Goal: Task Accomplishment & Management: Manage account settings

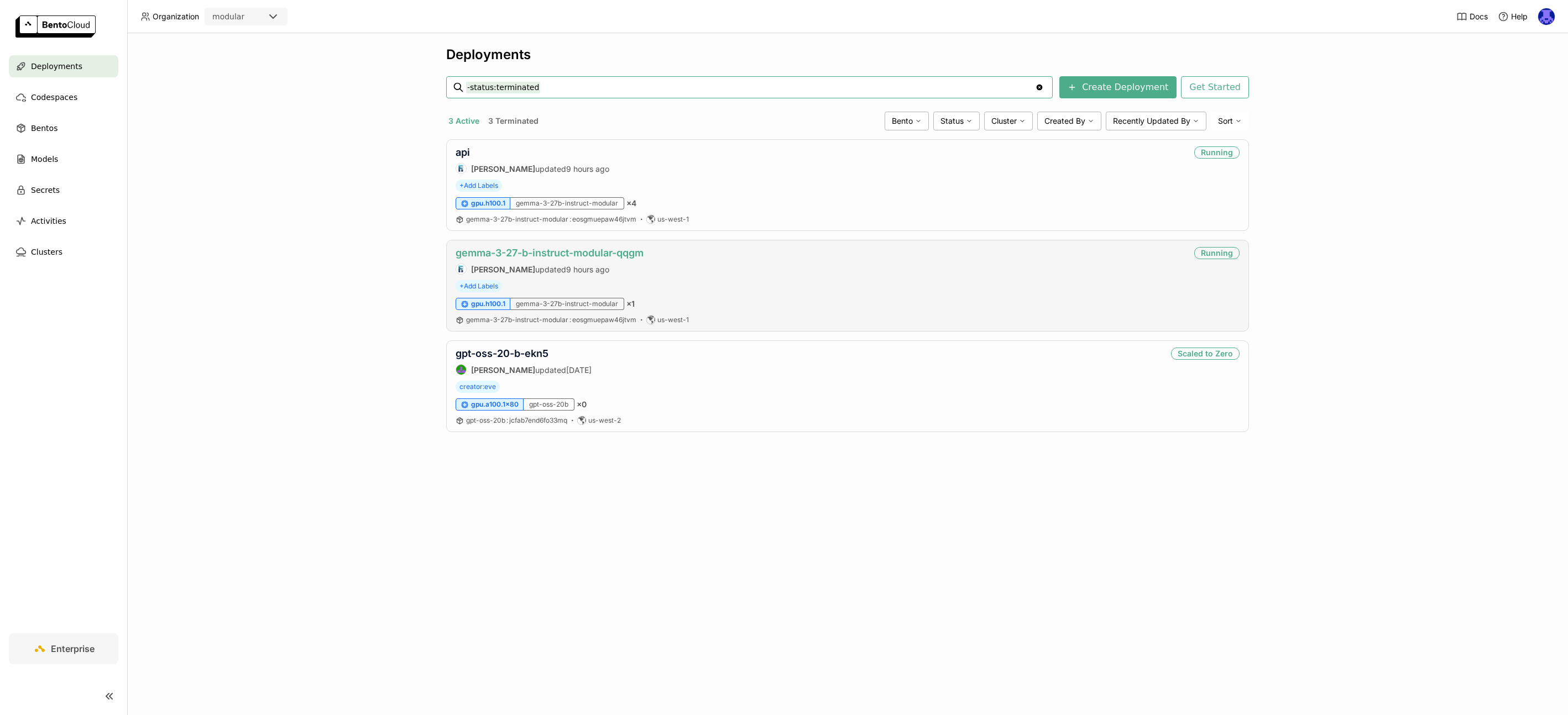
click at [539, 255] on link "gemma-3-27-b-instruct-modular-qqgm" at bounding box center [549, 253] width 188 height 12
click at [463, 149] on link "api" at bounding box center [463, 152] width 15 height 12
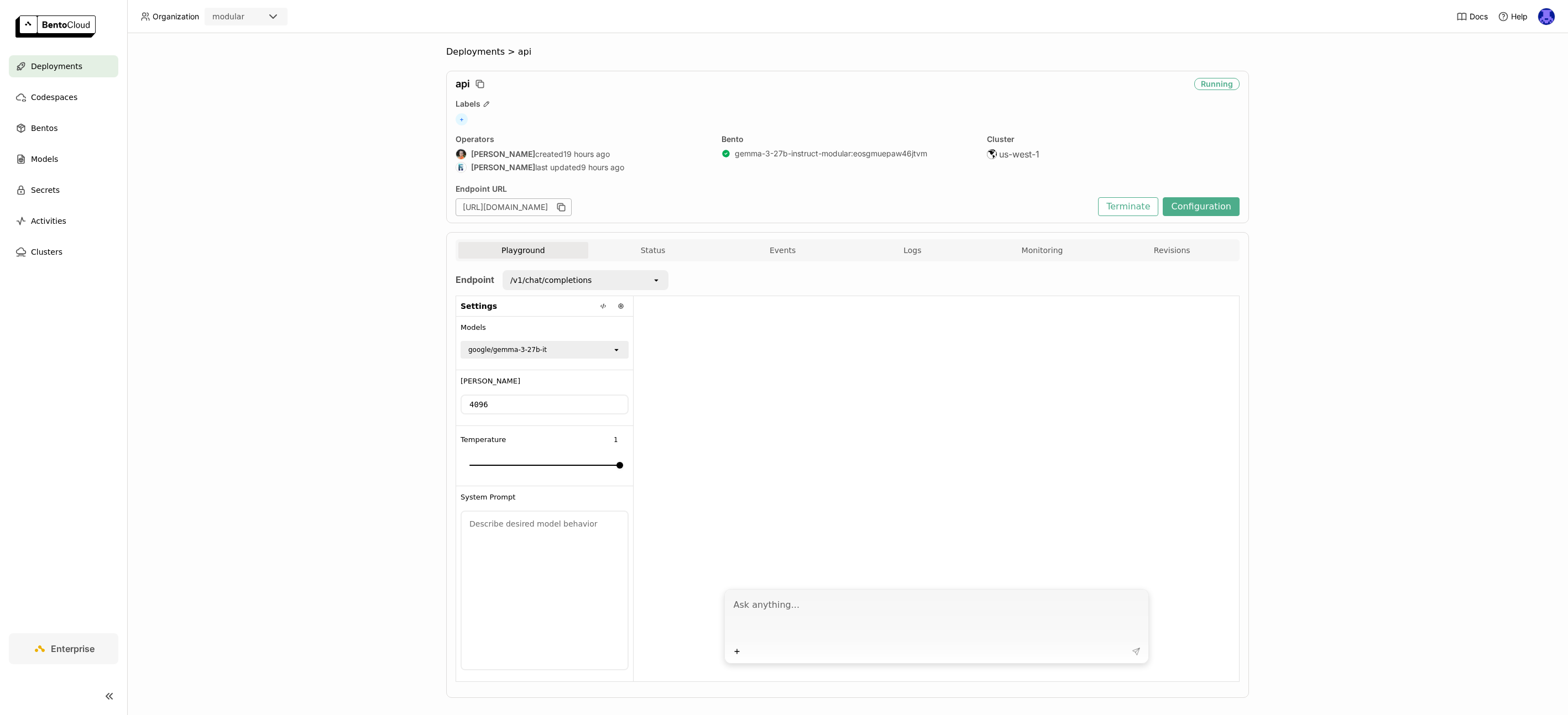
drag, startPoint x: 482, startPoint y: 209, endPoint x: 556, endPoint y: 212, distance: 74.1
click at [556, 212] on div "https://api.runmodelrun.com" at bounding box center [513, 207] width 116 height 18
click at [842, 613] on textarea at bounding box center [937, 619] width 408 height 51
type textarea "What are LLMs?"
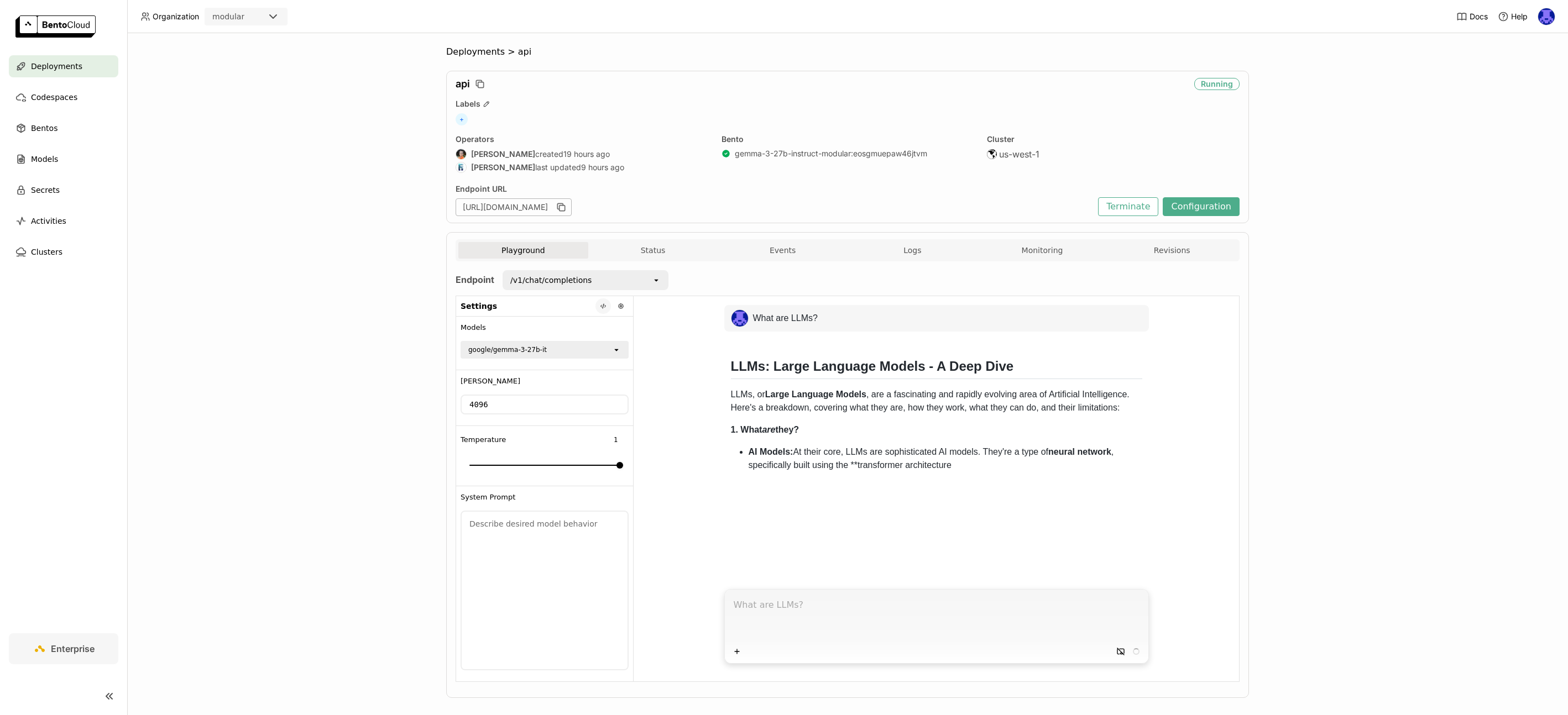
click at [600, 308] on icon at bounding box center [603, 306] width 7 height 7
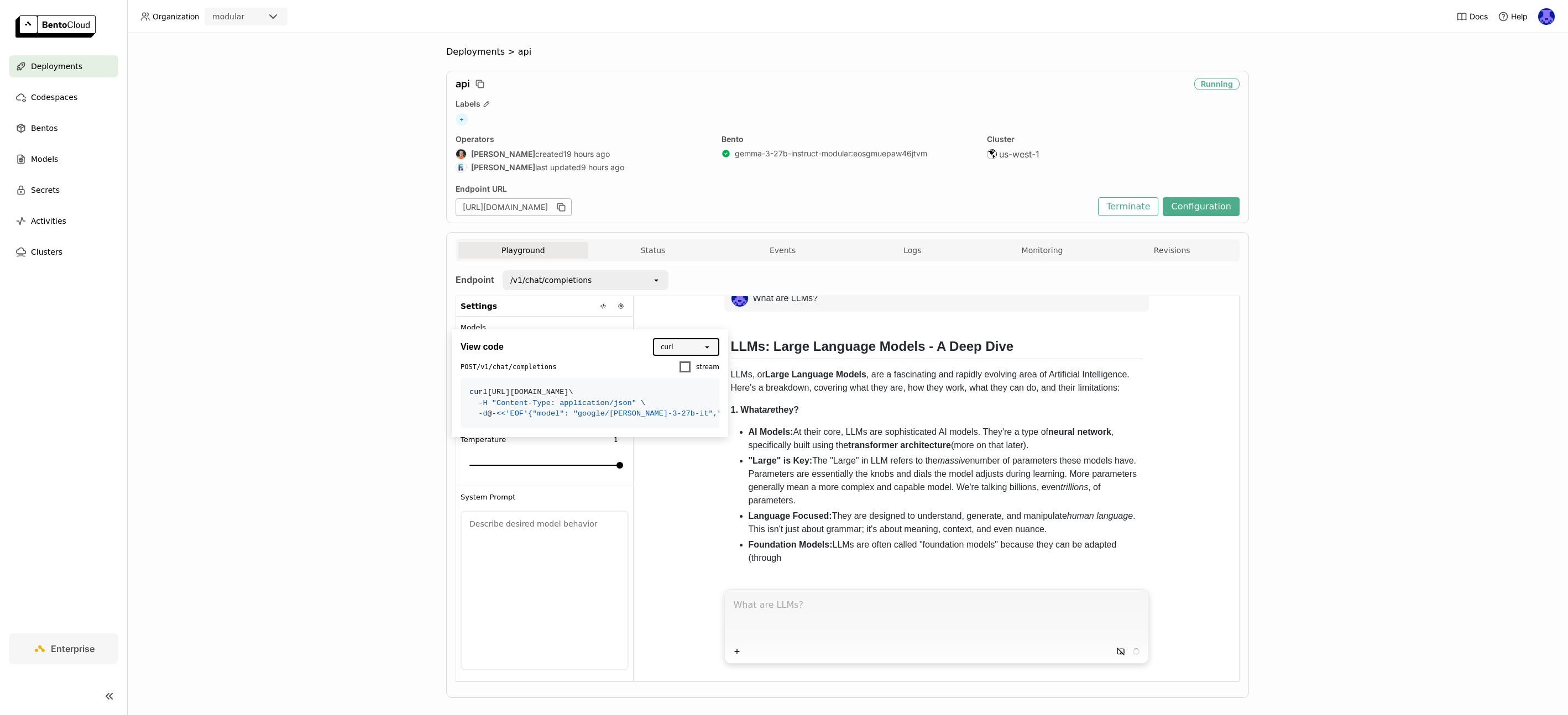
click at [161, 19] on span "Organization" at bounding box center [176, 16] width 46 height 10
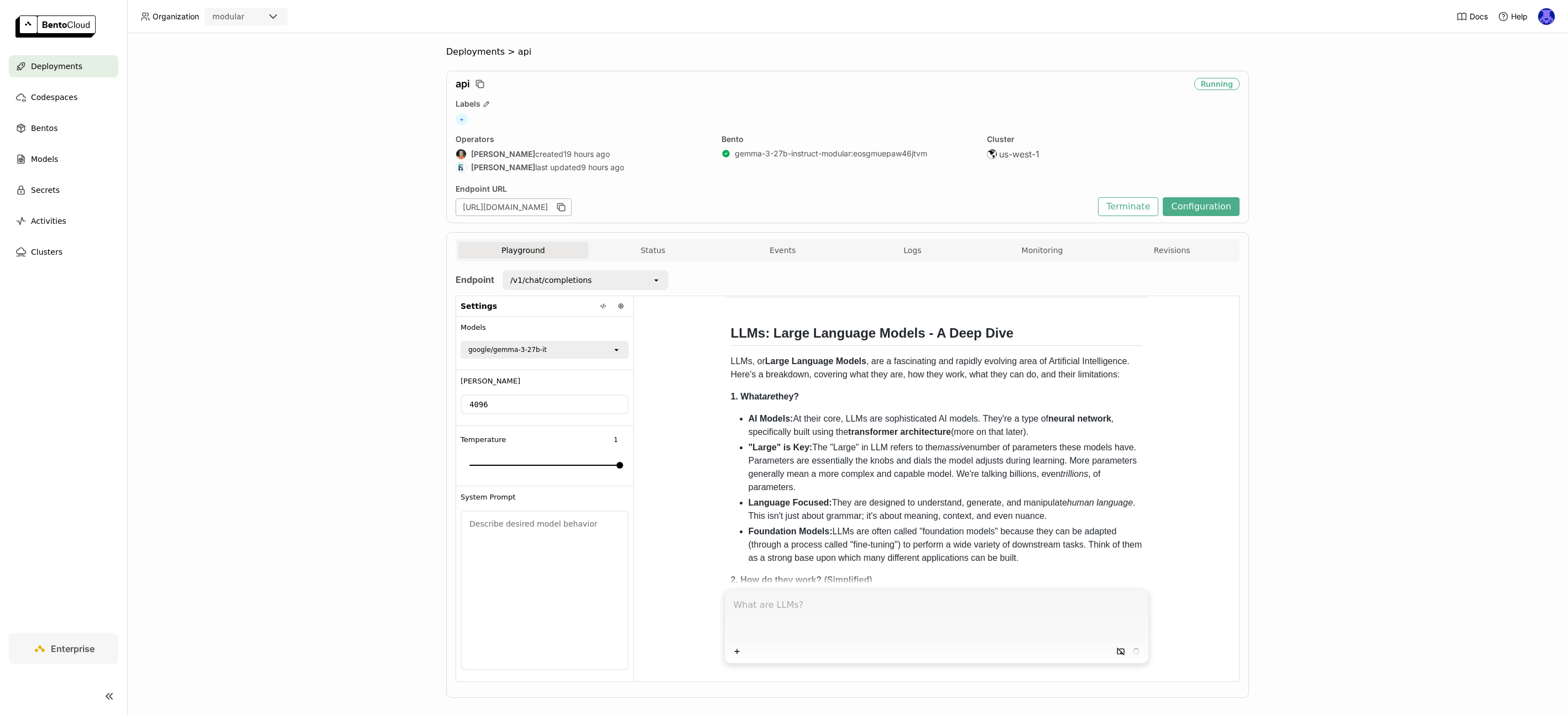
scroll to position [55, 0]
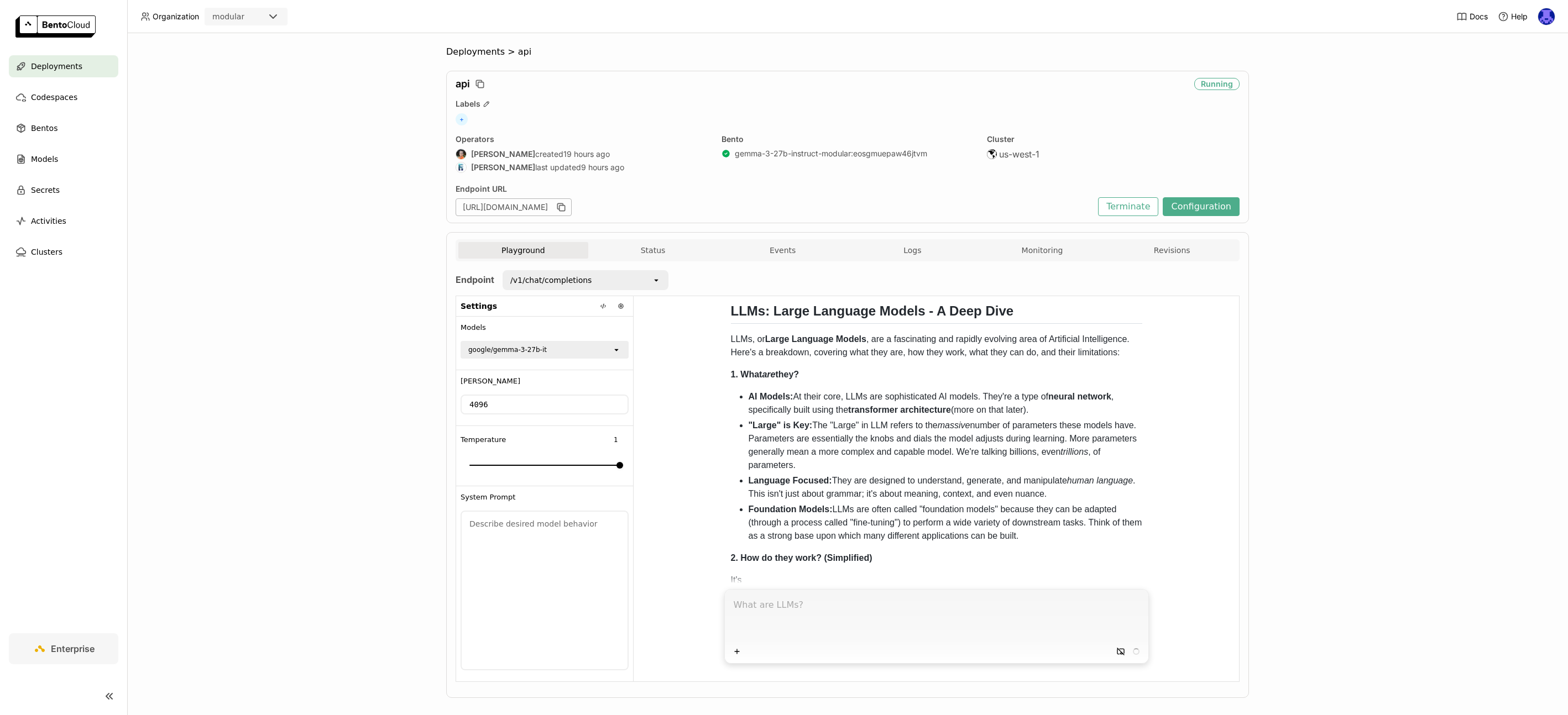
click at [57, 66] on span "Deployments" at bounding box center [57, 66] width 51 height 13
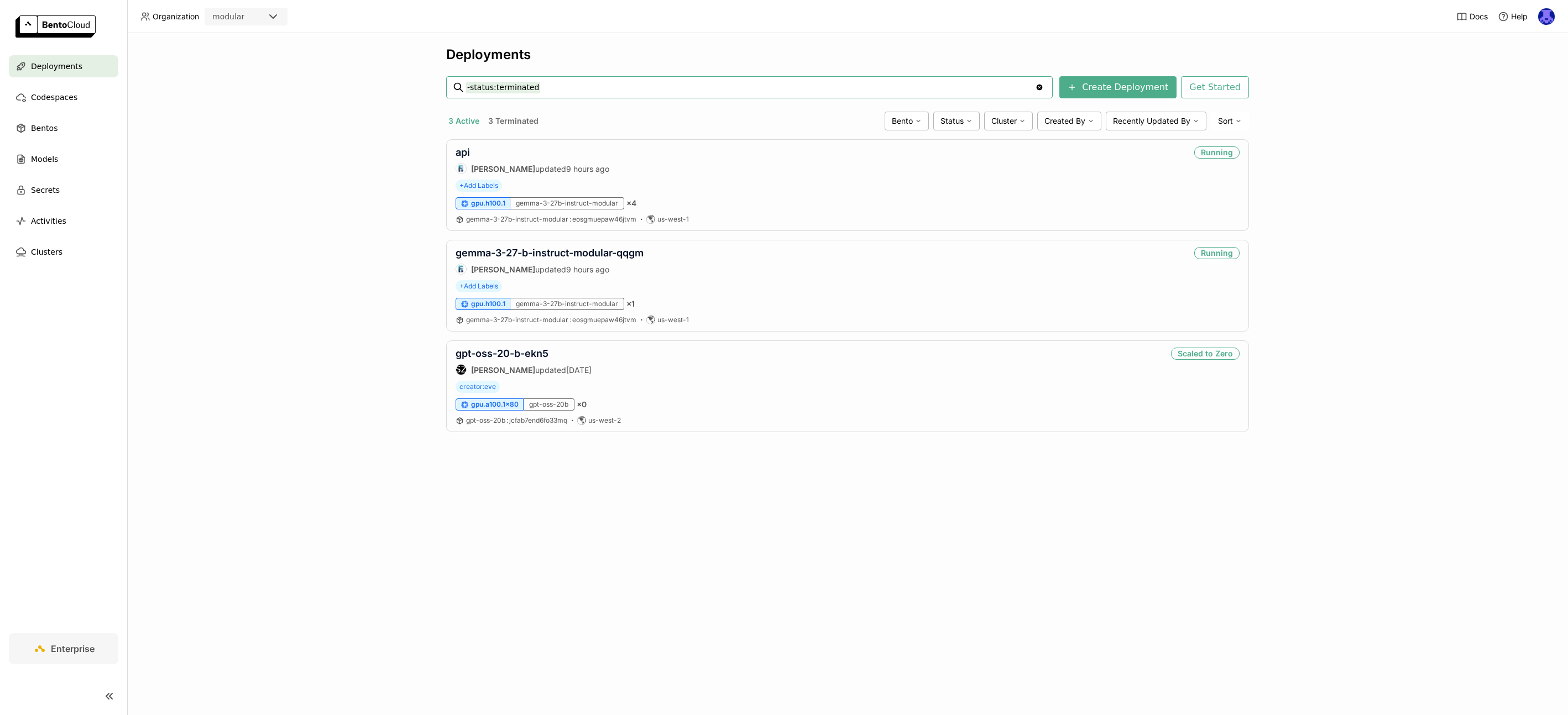
click at [1544, 13] on img at bounding box center [1546, 16] width 16 height 16
click at [460, 153] on link "api" at bounding box center [463, 152] width 15 height 12
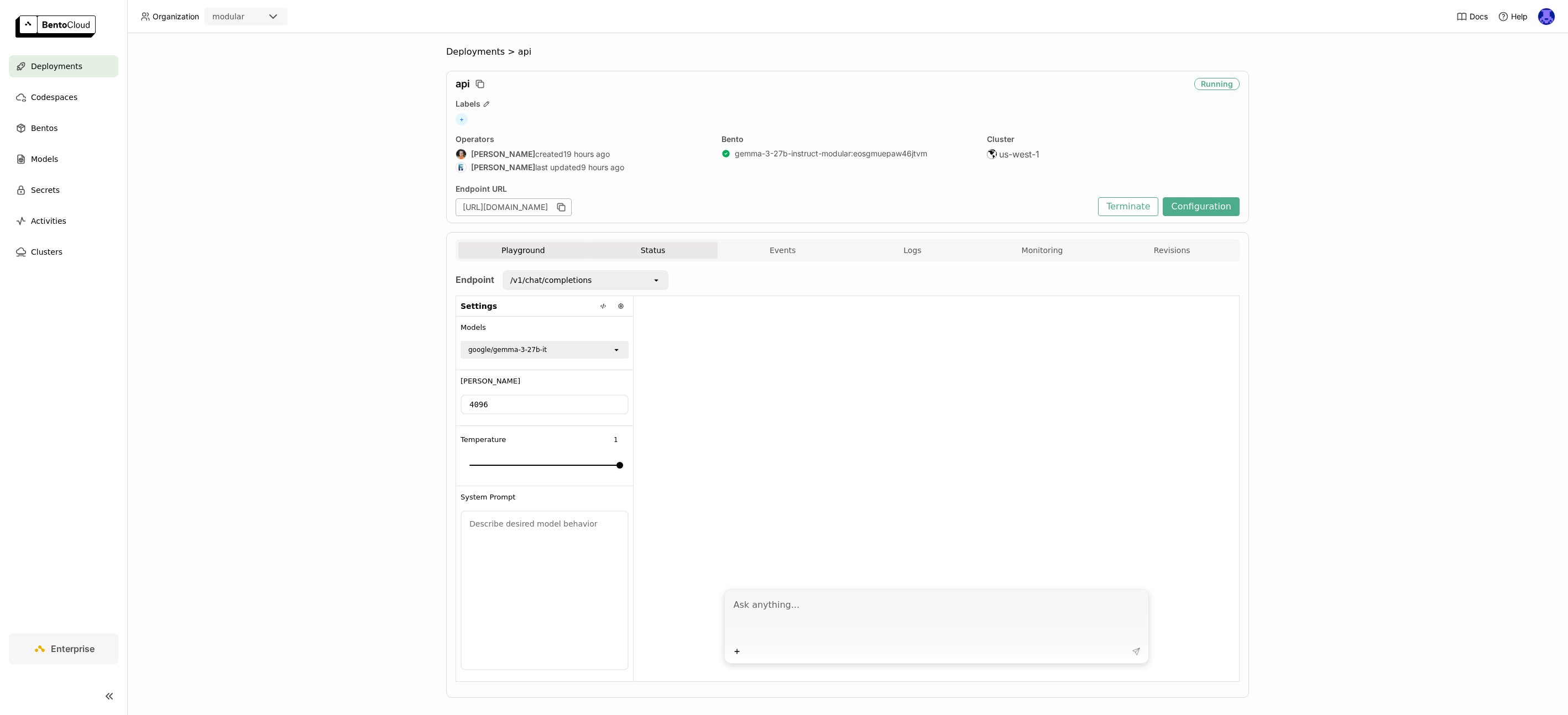
click at [642, 251] on button "Status" at bounding box center [653, 250] width 130 height 16
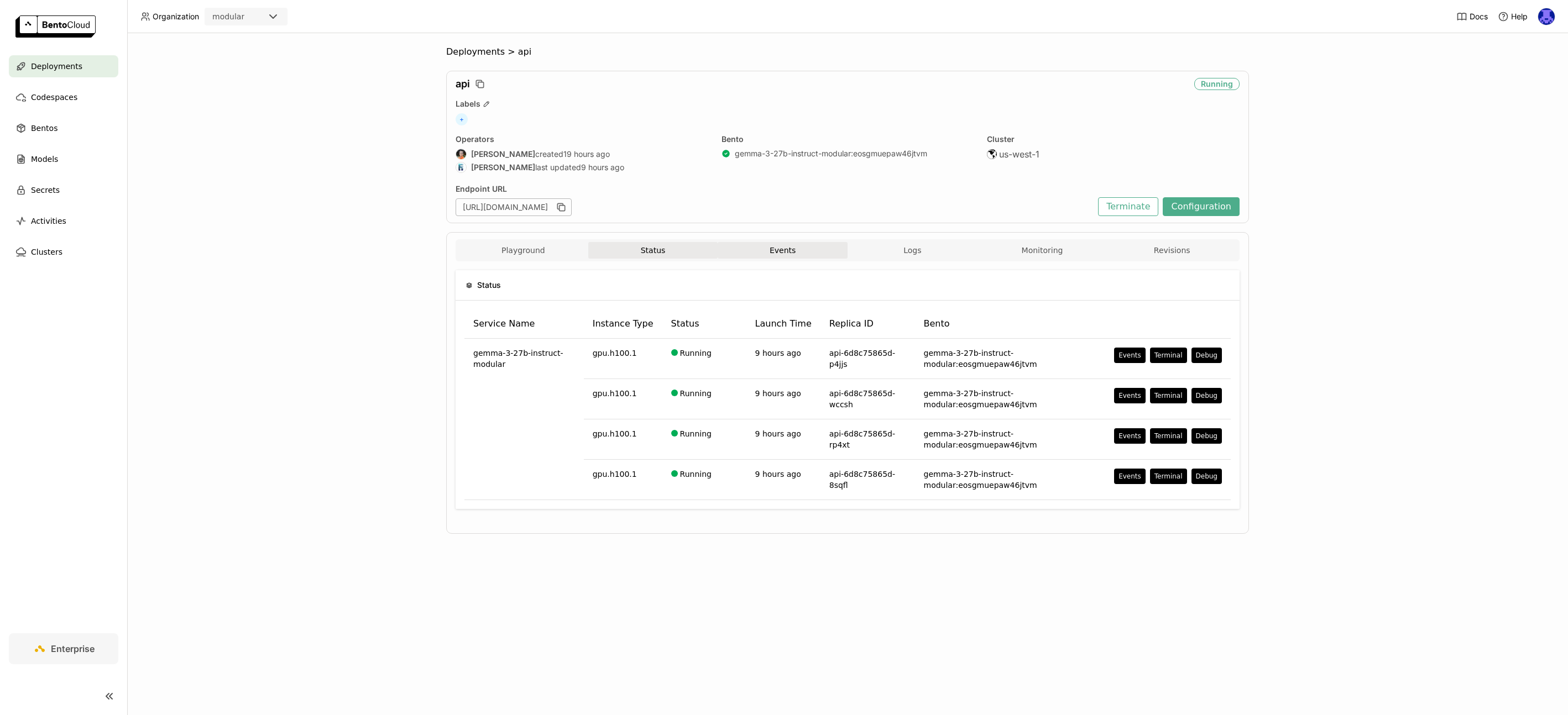
click at [793, 253] on button "Events" at bounding box center [782, 250] width 130 height 16
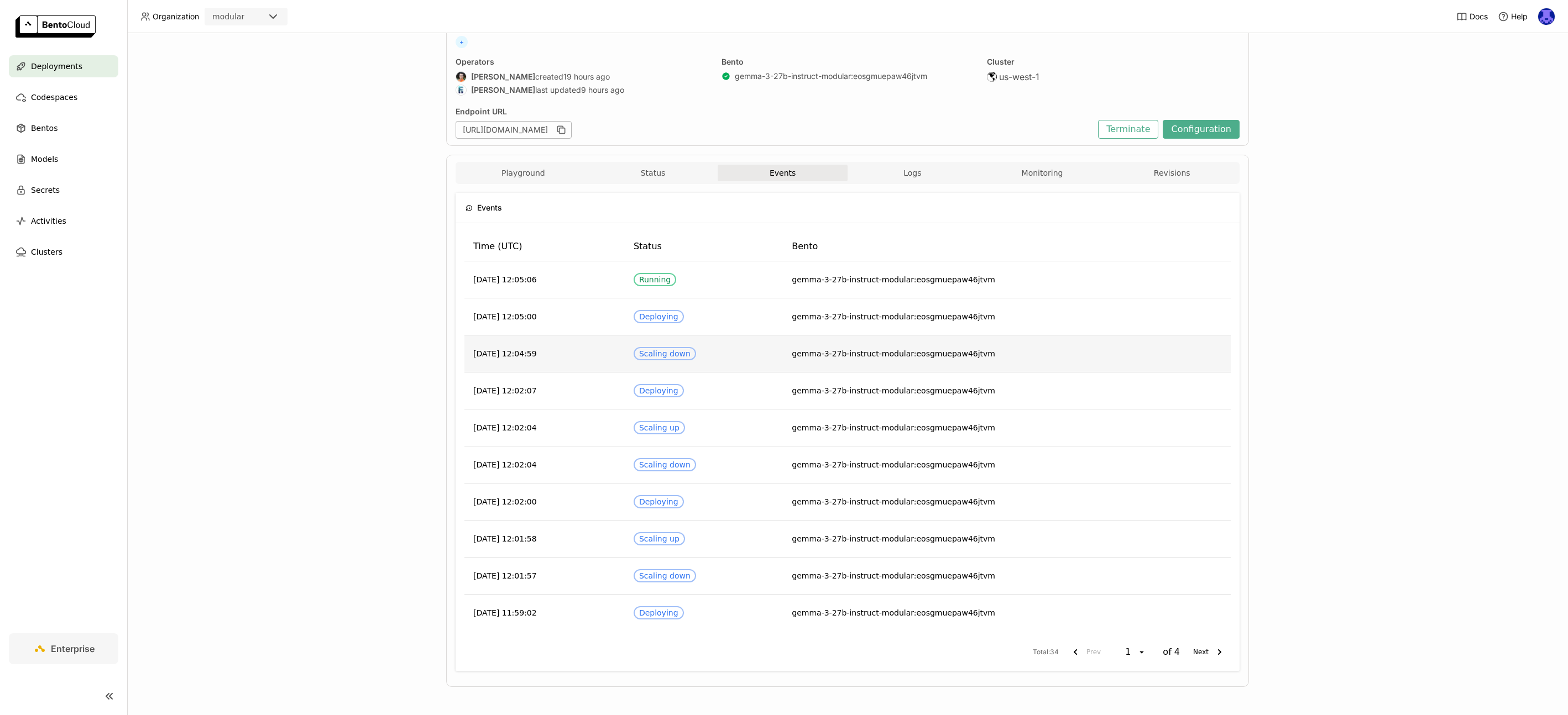
scroll to position [79, 0]
click at [922, 178] on button "Logs" at bounding box center [912, 171] width 130 height 16
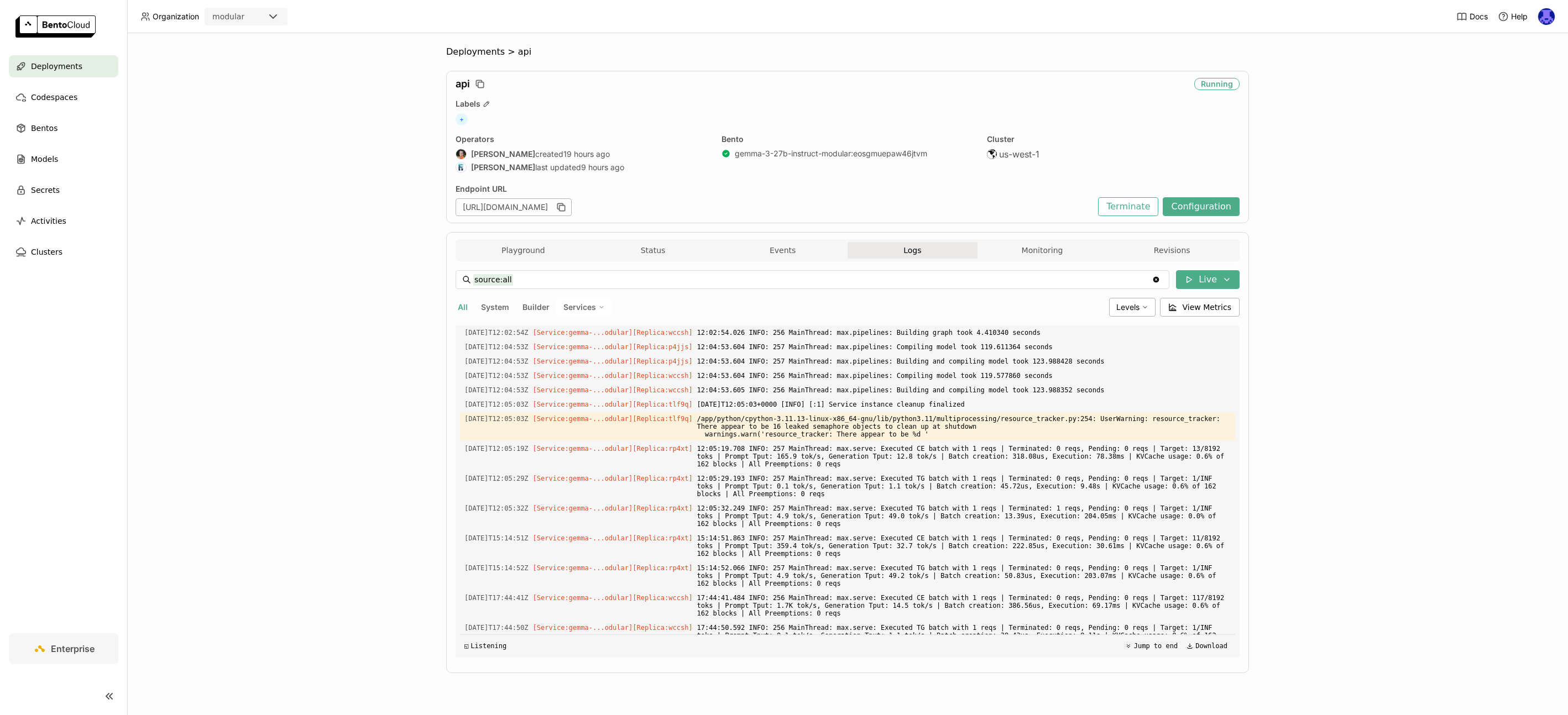
scroll to position [955, 0]
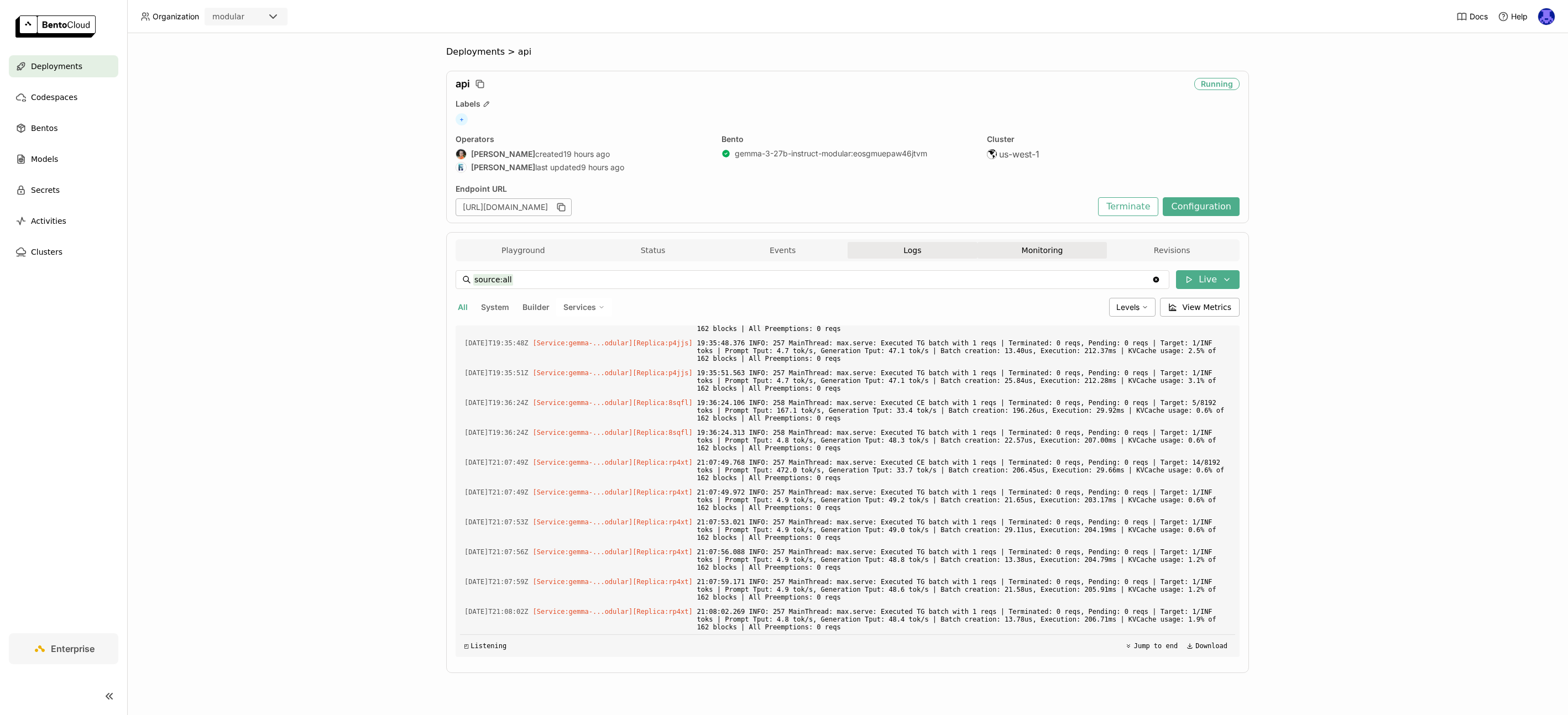
click at [1055, 249] on button "Monitoring" at bounding box center [1042, 250] width 130 height 16
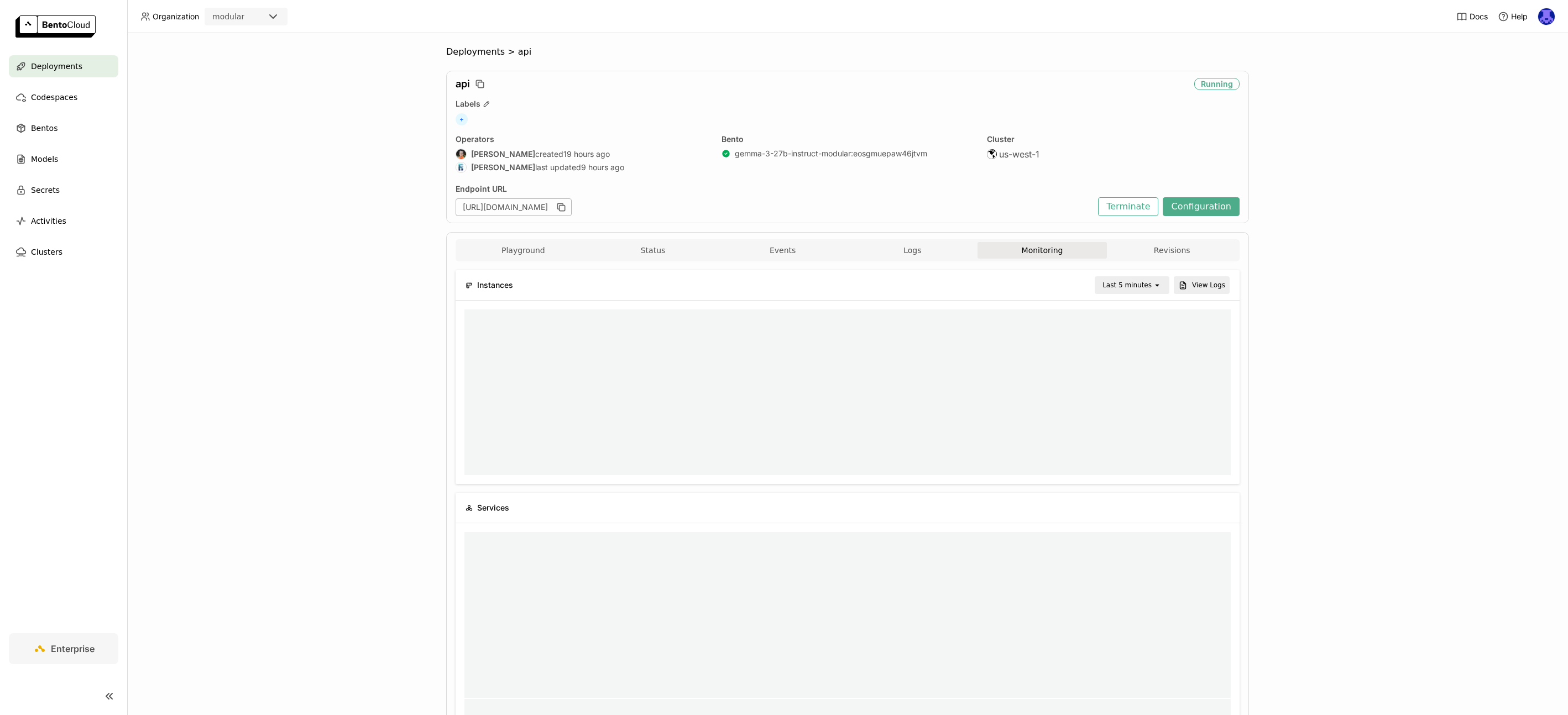
scroll to position [9, 9]
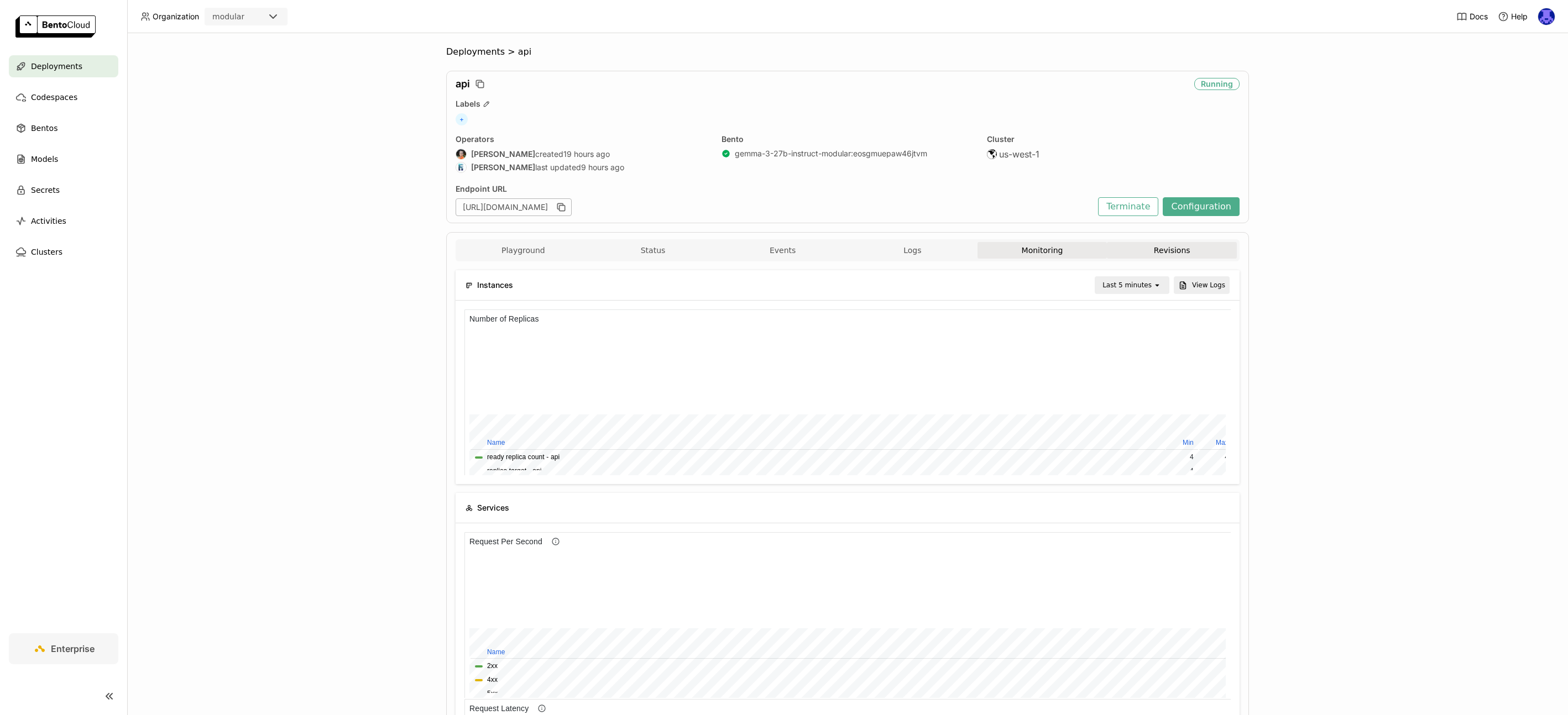
click at [1188, 250] on button "Revisions" at bounding box center [1171, 250] width 130 height 16
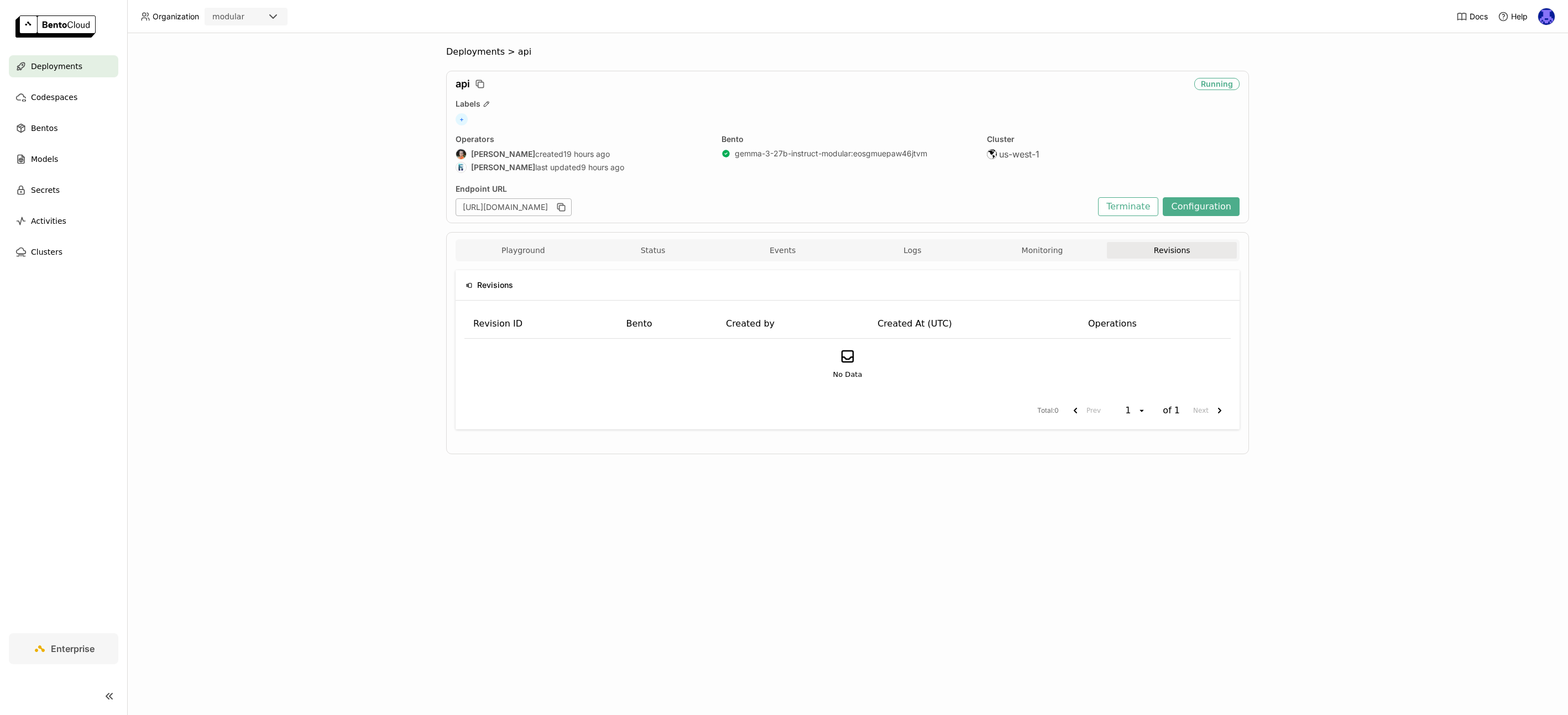
click at [1541, 16] on img at bounding box center [1546, 16] width 16 height 16
click at [472, 49] on span "Deployments" at bounding box center [475, 52] width 58 height 11
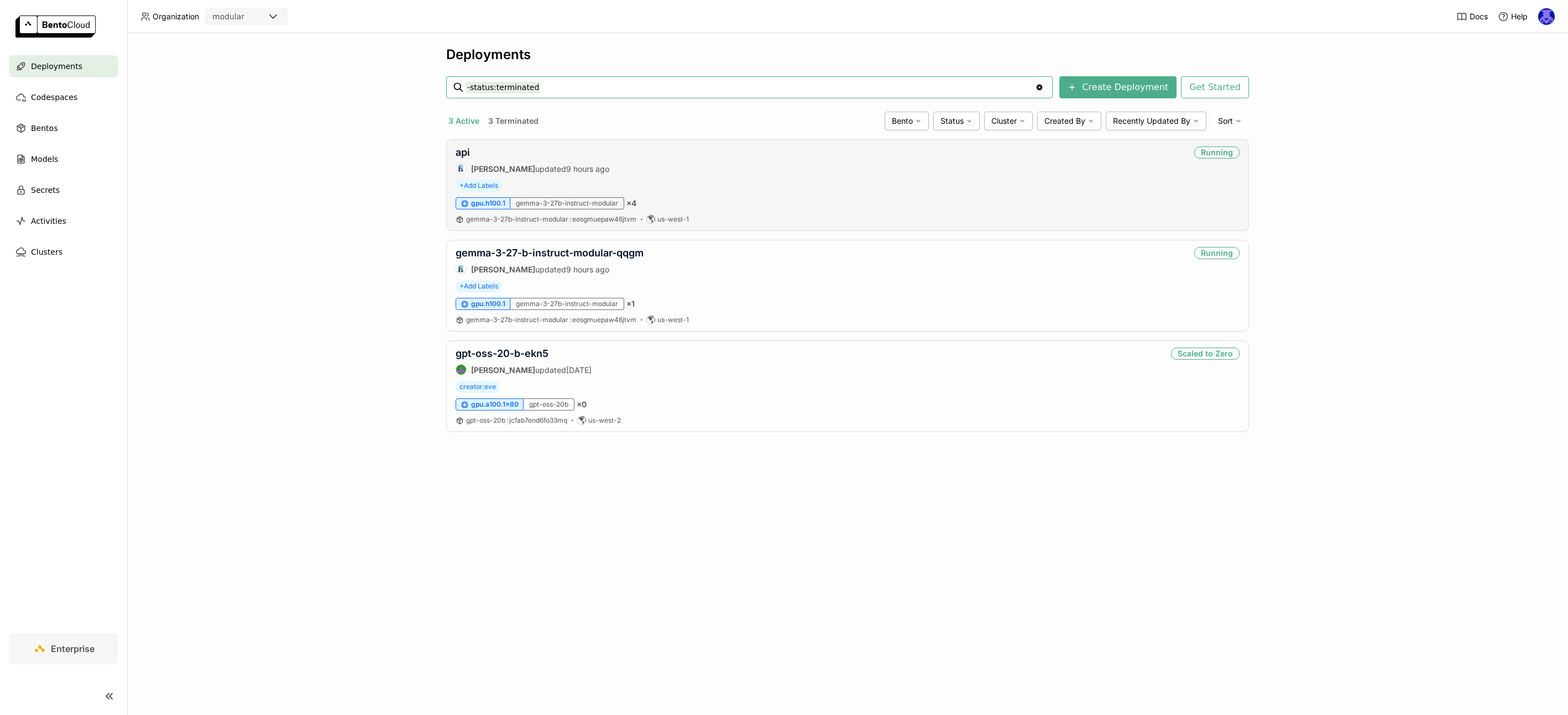
click at [460, 159] on div "api Frost Ming updated 9 hours ago" at bounding box center [532, 160] width 154 height 27
click at [463, 158] on link "api" at bounding box center [463, 152] width 15 height 12
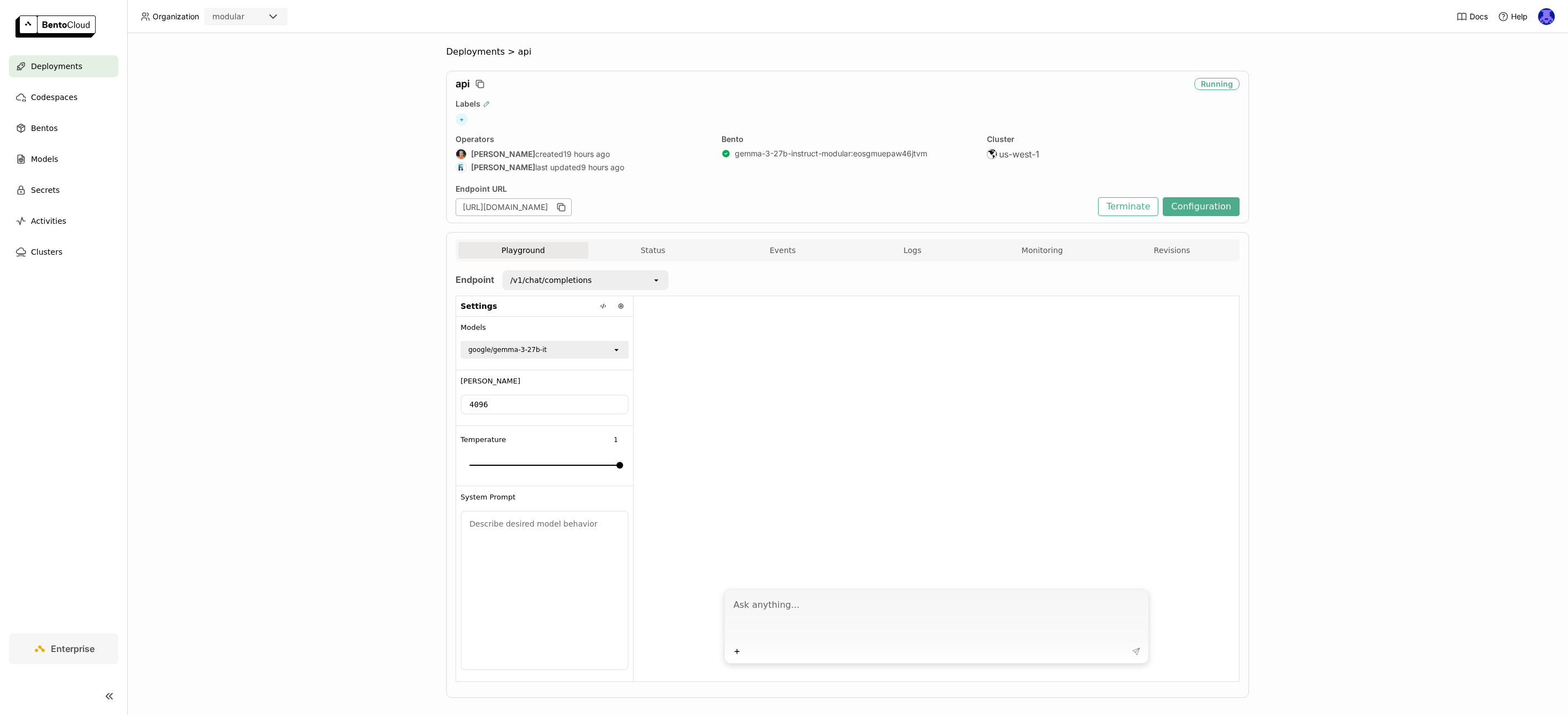
click at [483, 106] on icon "button" at bounding box center [486, 103] width 8 height 8
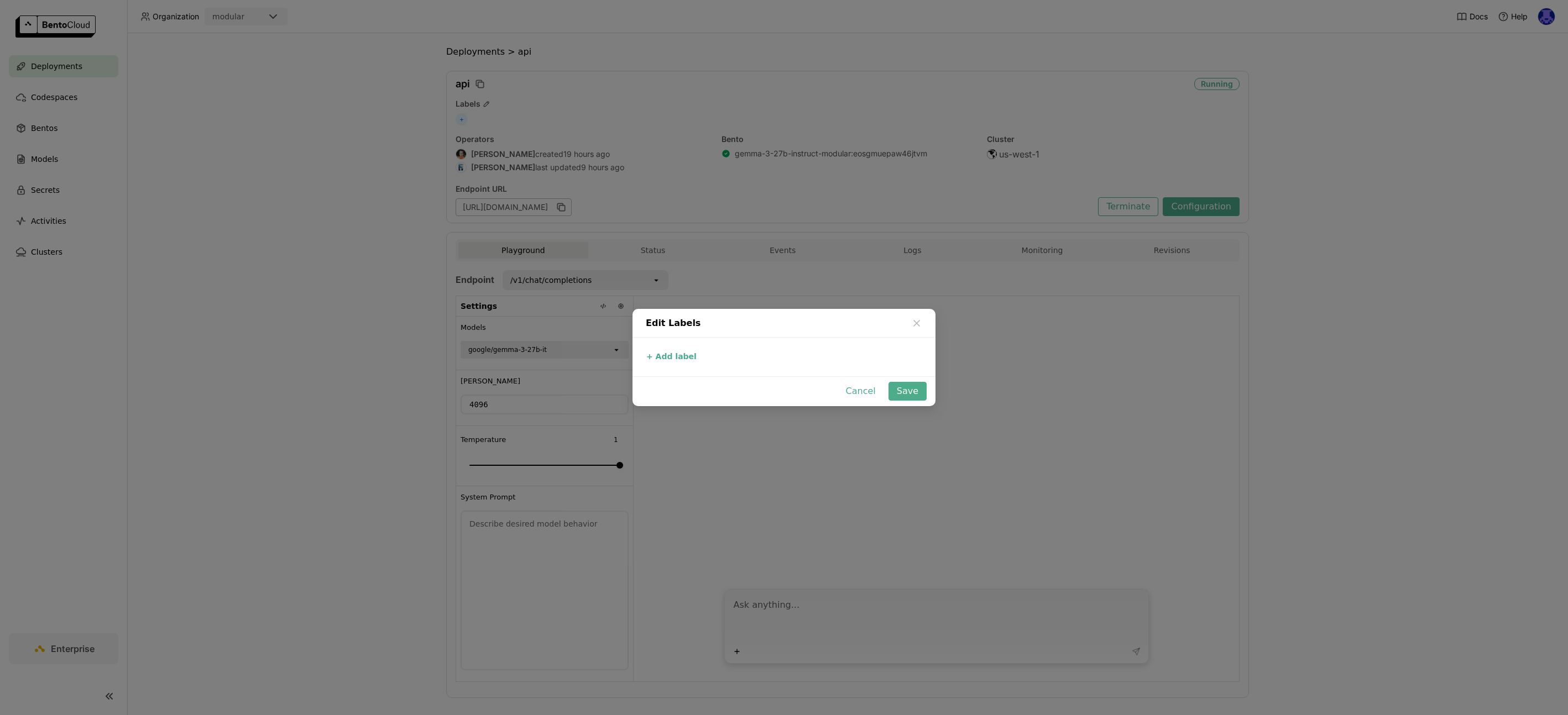
click at [945, 323] on div "Edit Labels + Add label Cancel Save" at bounding box center [784, 357] width 1568 height 715
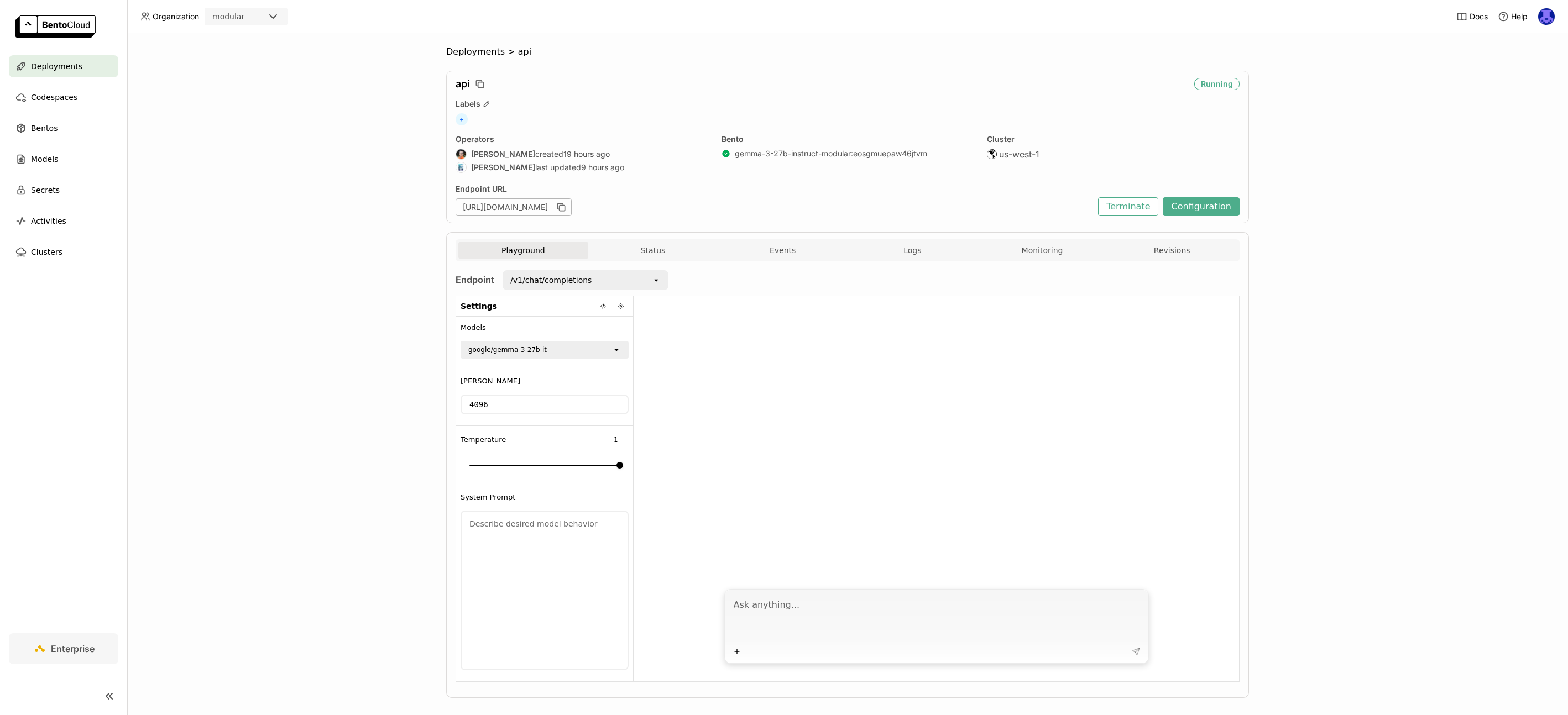
click at [1544, 21] on img at bounding box center [1546, 16] width 16 height 16
click at [1535, 36] on link "Members" at bounding box center [1524, 42] width 63 height 15
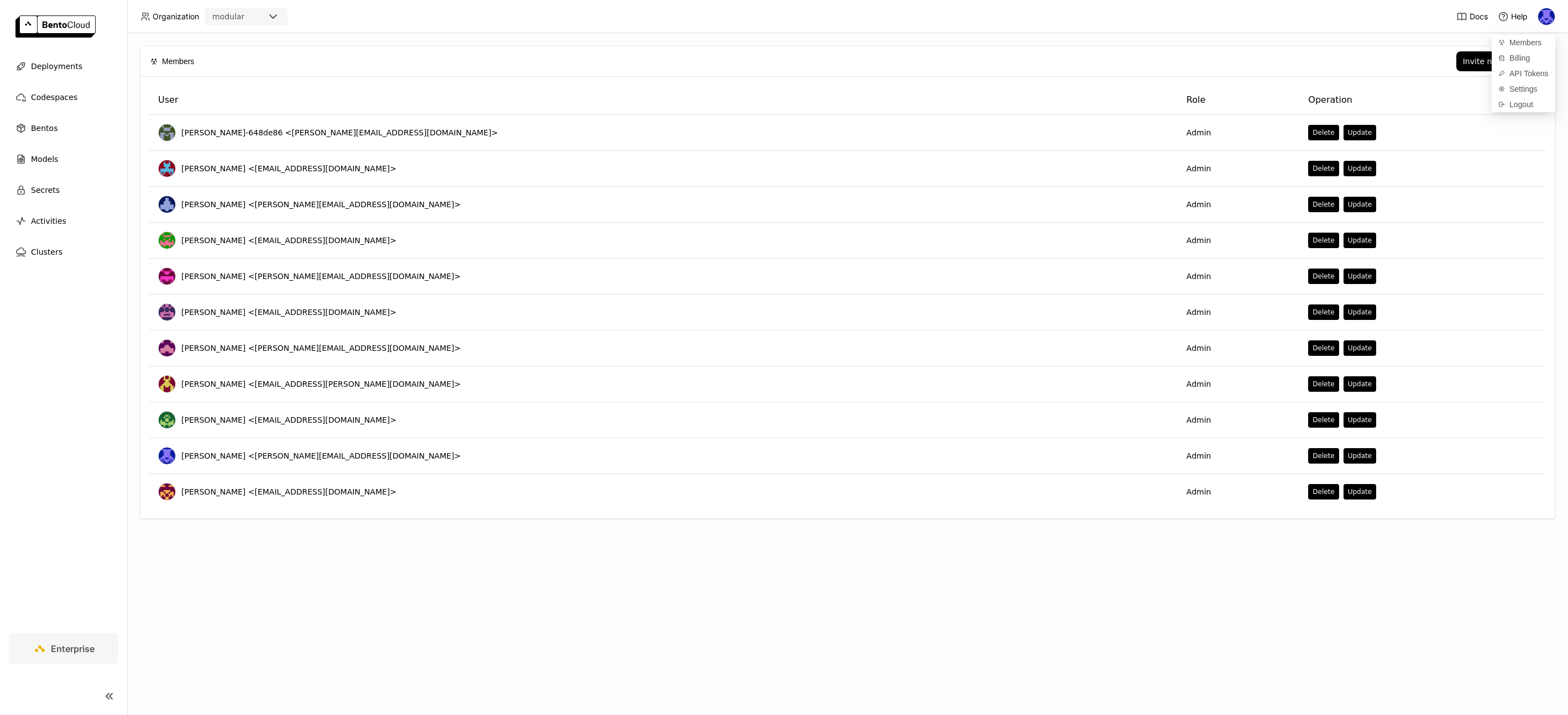
click at [212, 17] on div "modular" at bounding box center [228, 16] width 32 height 11
click at [160, 19] on span "Organization" at bounding box center [176, 16] width 46 height 10
click at [73, 70] on span "Deployments" at bounding box center [57, 66] width 51 height 13
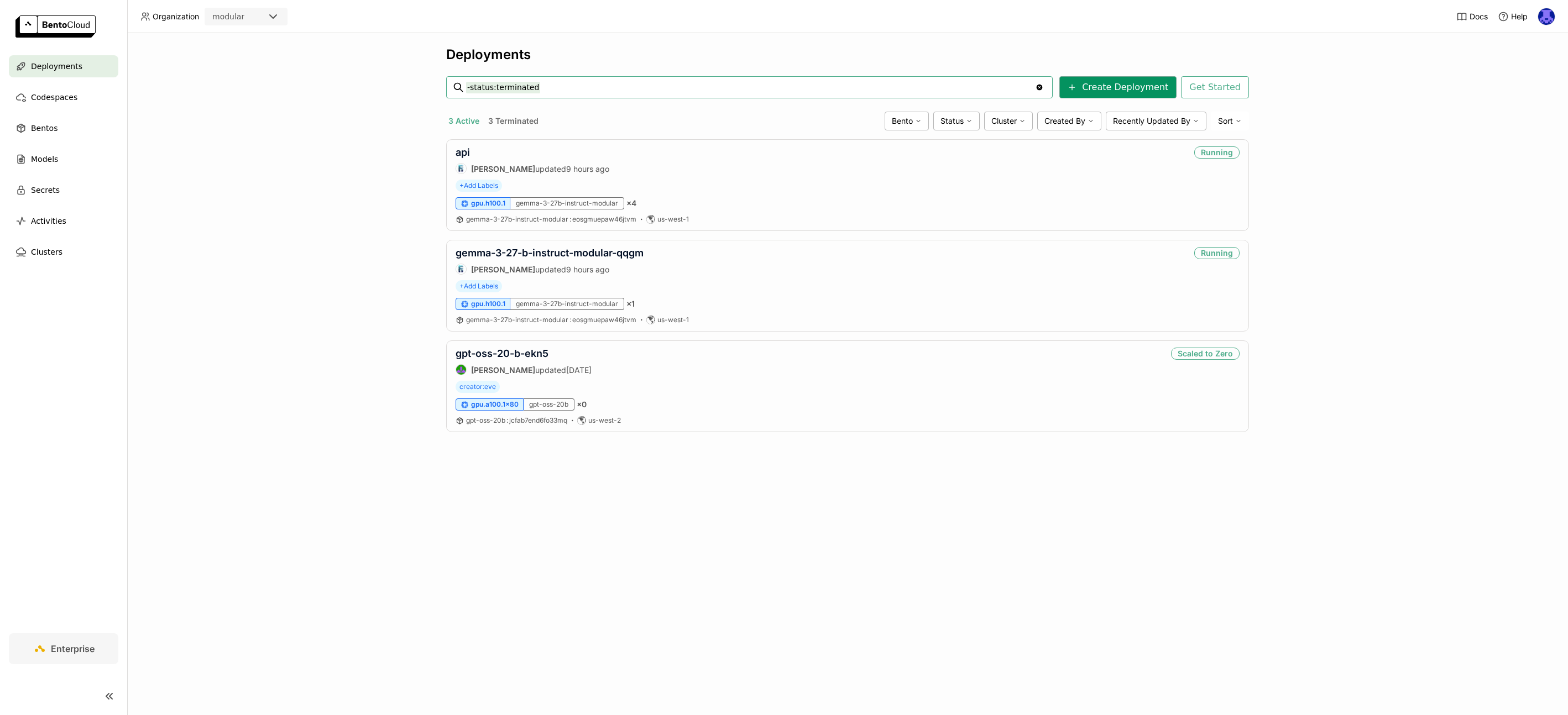
click at [1105, 97] on button "Create Deployment" at bounding box center [1118, 87] width 117 height 22
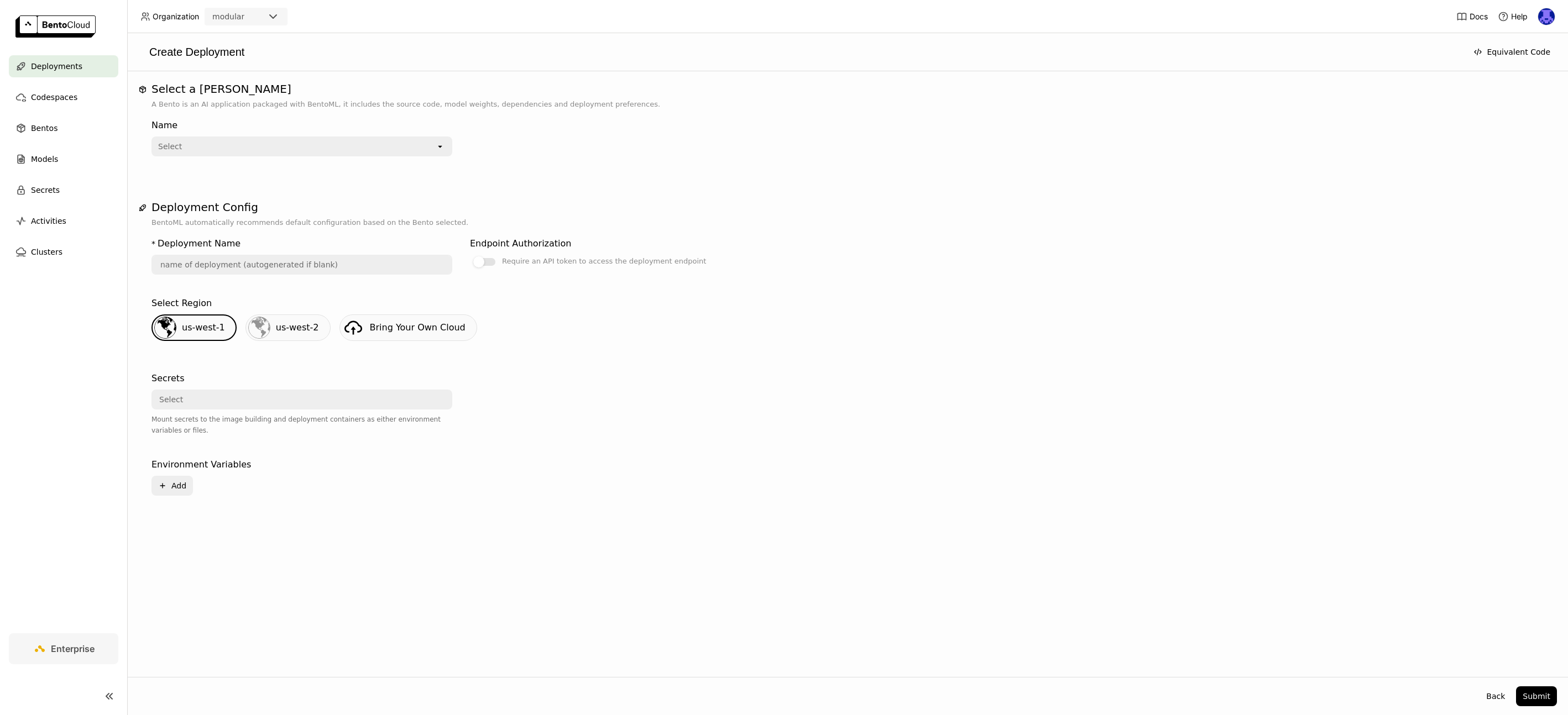
click at [211, 403] on div "Select" at bounding box center [299, 399] width 292 height 18
click at [317, 270] on input "text" at bounding box center [302, 265] width 298 height 18
click at [299, 333] on div "us-west-2" at bounding box center [297, 328] width 43 height 13
click at [261, 144] on div "Select" at bounding box center [294, 146] width 283 height 18
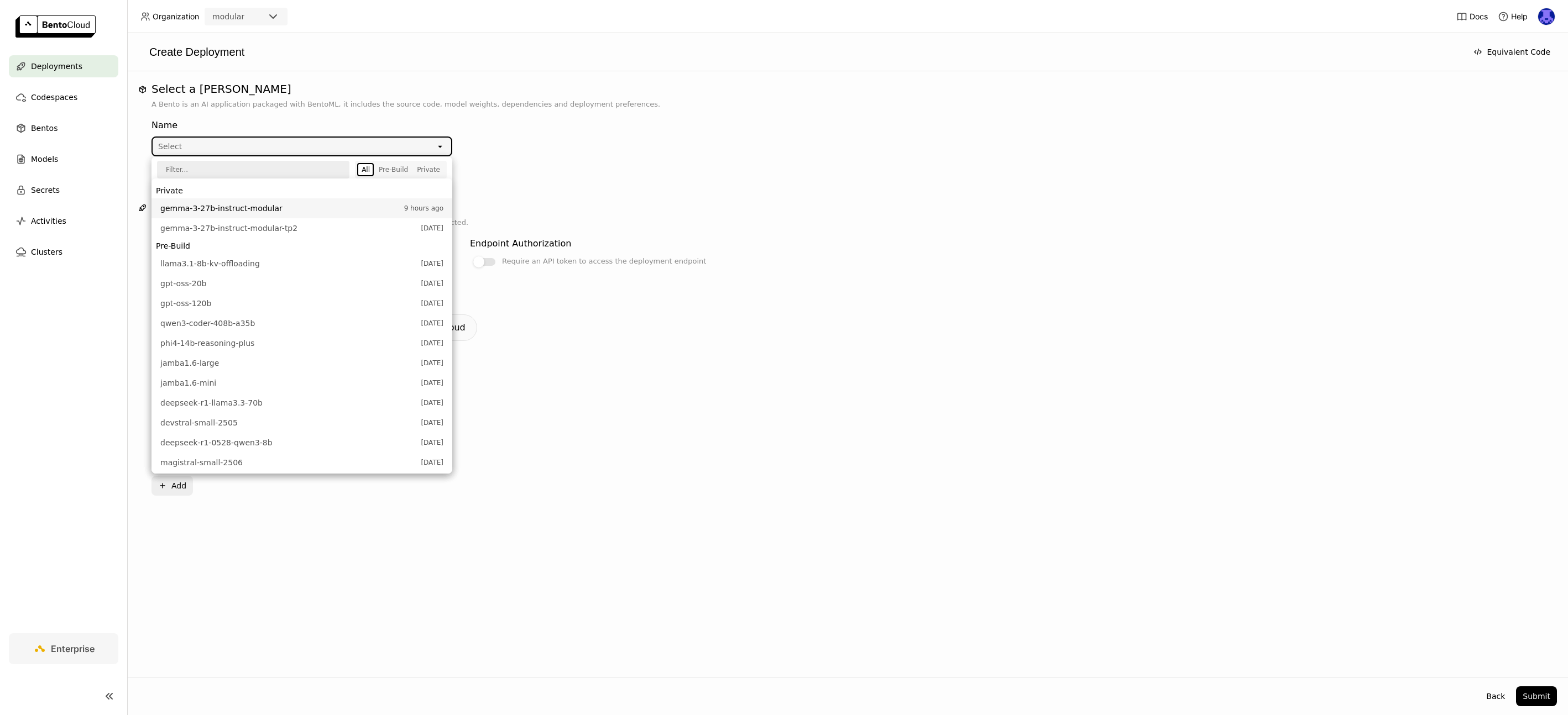
click at [248, 213] on span "gemma-3-27b-instruct-modular" at bounding box center [279, 208] width 238 height 11
type input "gemma-3-27-b-instruct-modular-amgu"
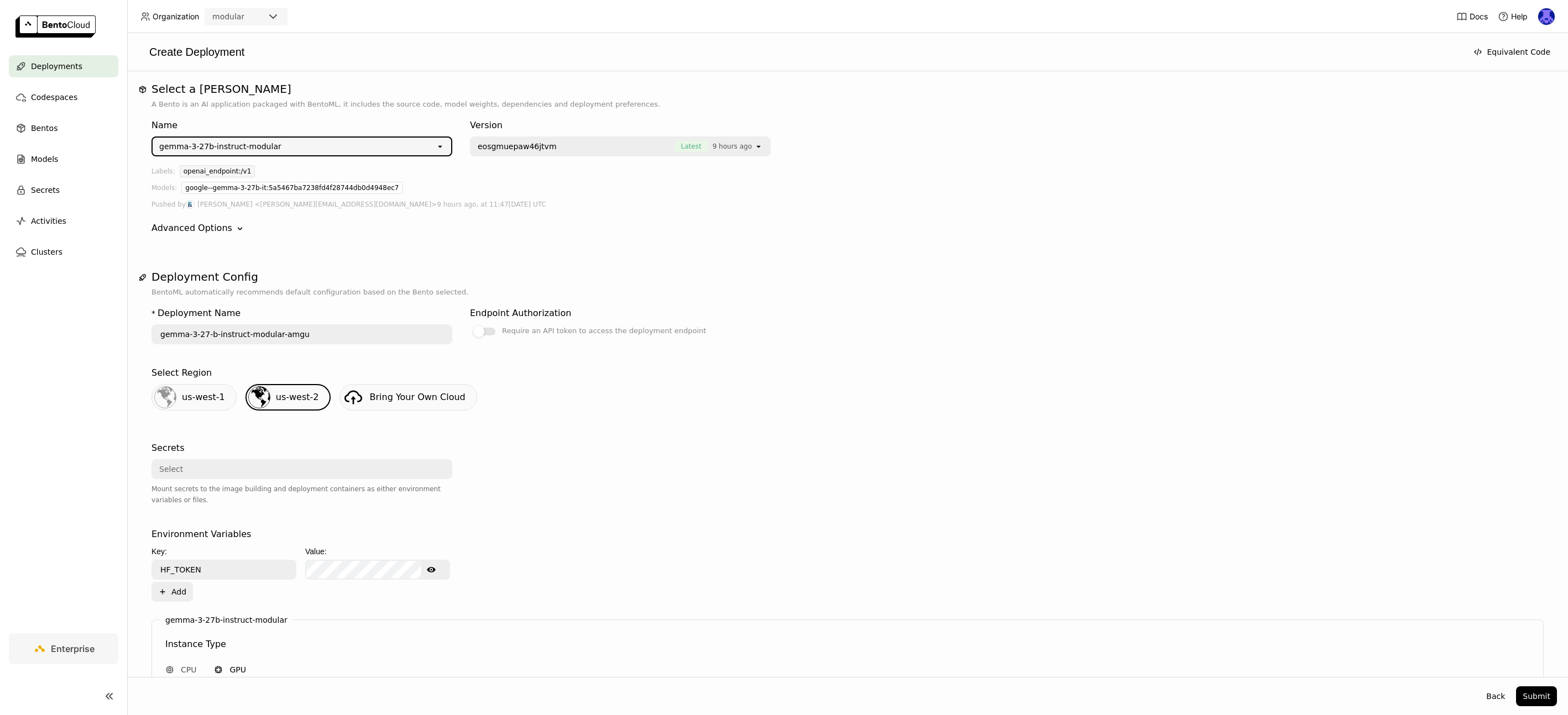
scroll to position [343, 0]
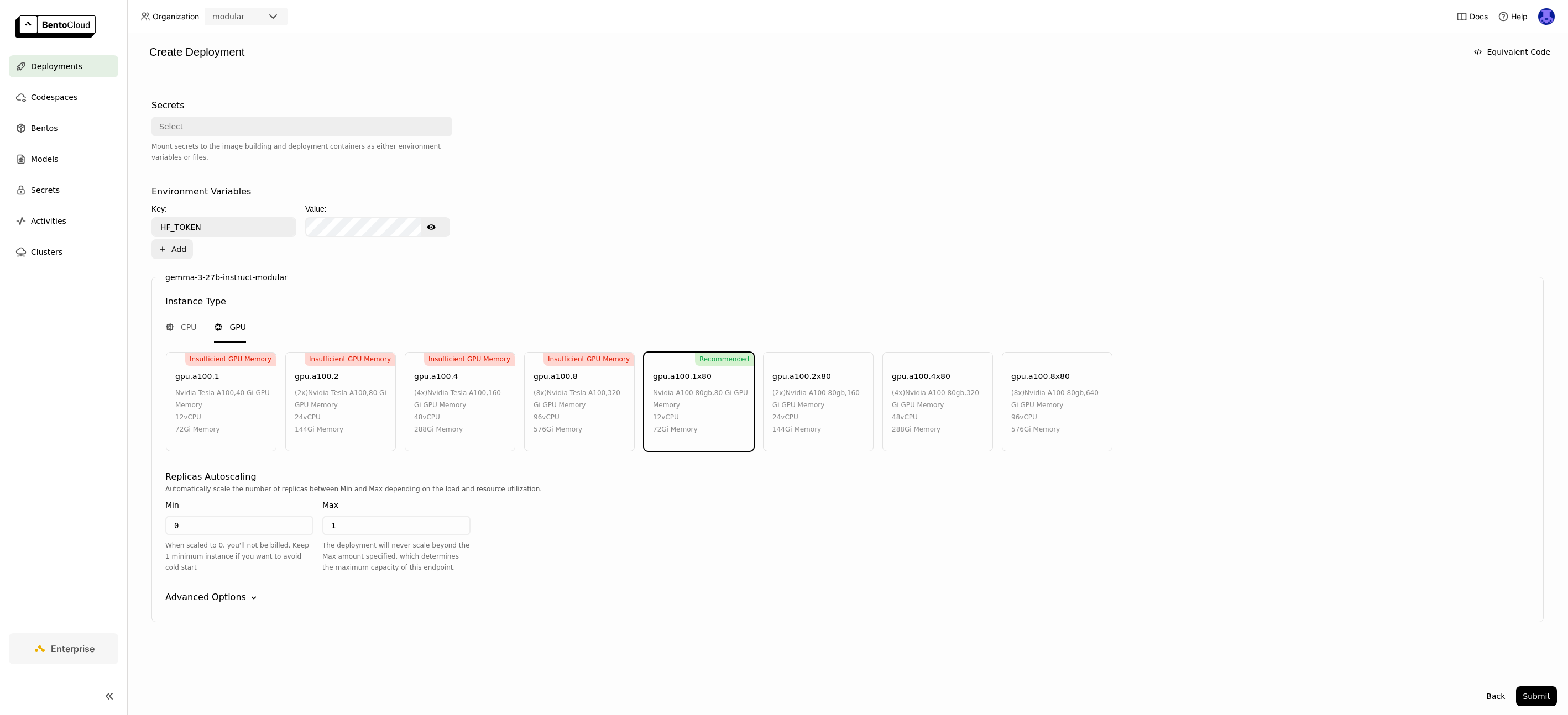
click at [215, 534] on div "0" at bounding box center [239, 525] width 148 height 20
click at [230, 589] on div "gemma-3-27b-instruct-modular Instance Type CPU GPU Insufficient GPU Memory gpu.…" at bounding box center [847, 450] width 1392 height 346
click at [230, 607] on div "gemma-3-27b-instruct-modular Instance Type CPU GPU Insufficient GPU Memory gpu.…" at bounding box center [847, 450] width 1392 height 346
click at [204, 593] on div "Advanced Options" at bounding box center [206, 598] width 81 height 13
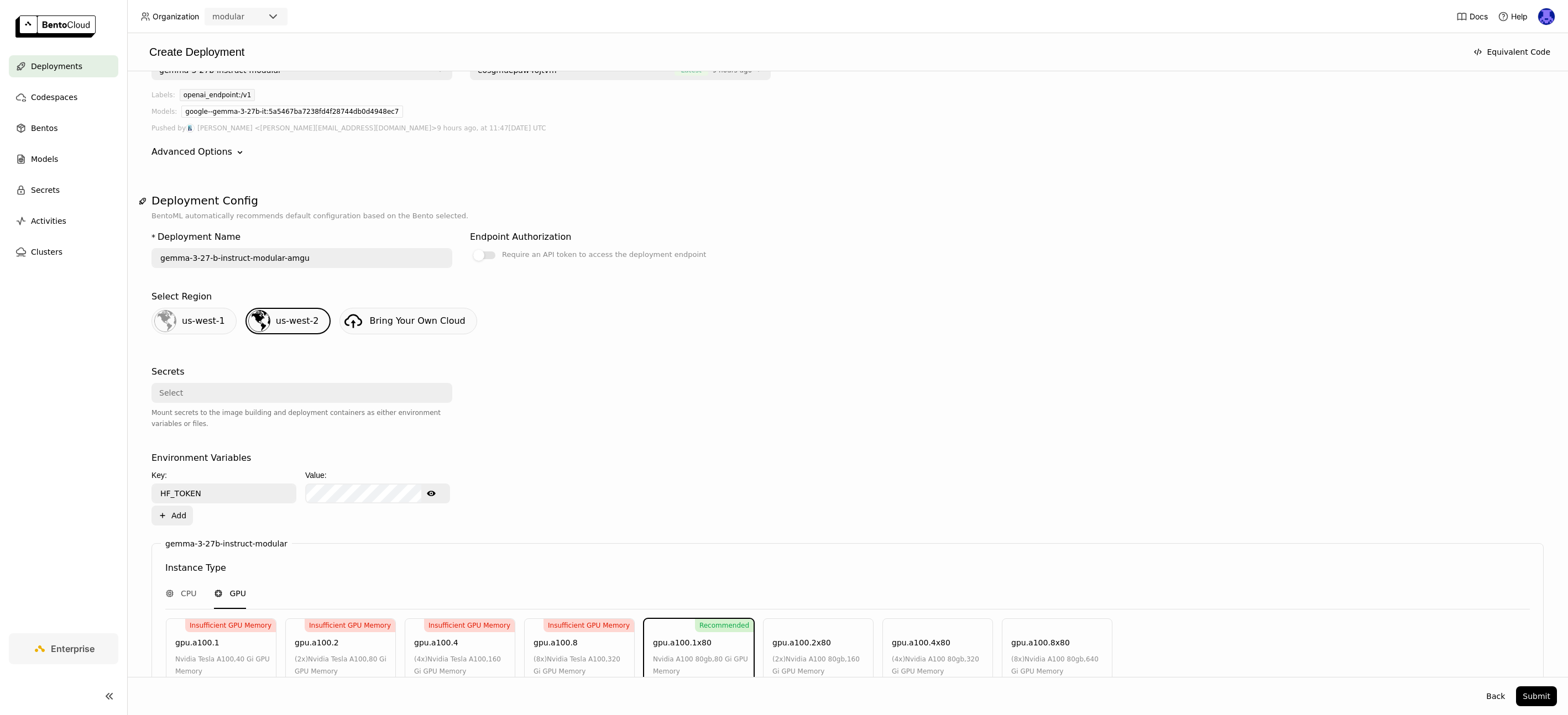
scroll to position [0, 0]
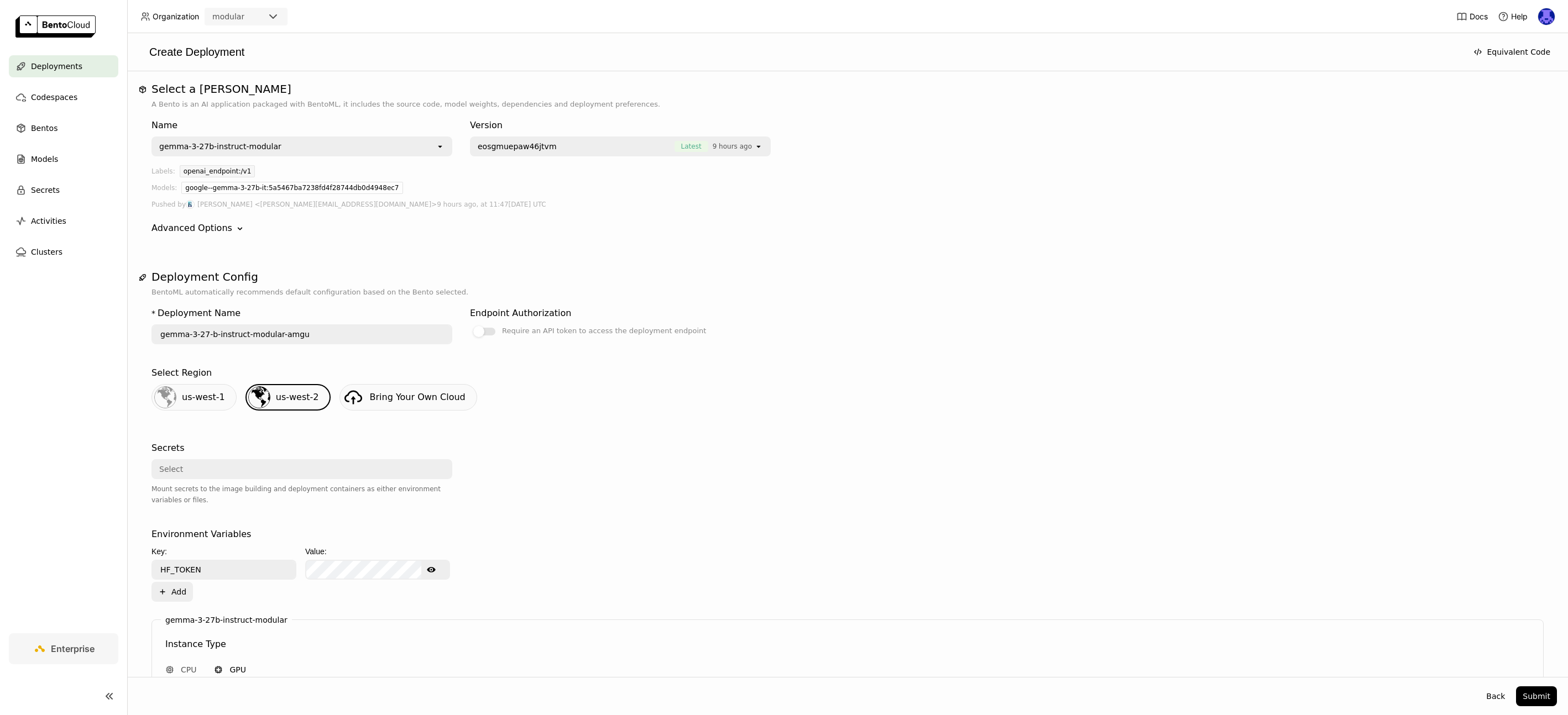
click at [80, 61] on div "Deployments" at bounding box center [64, 66] width 110 height 22
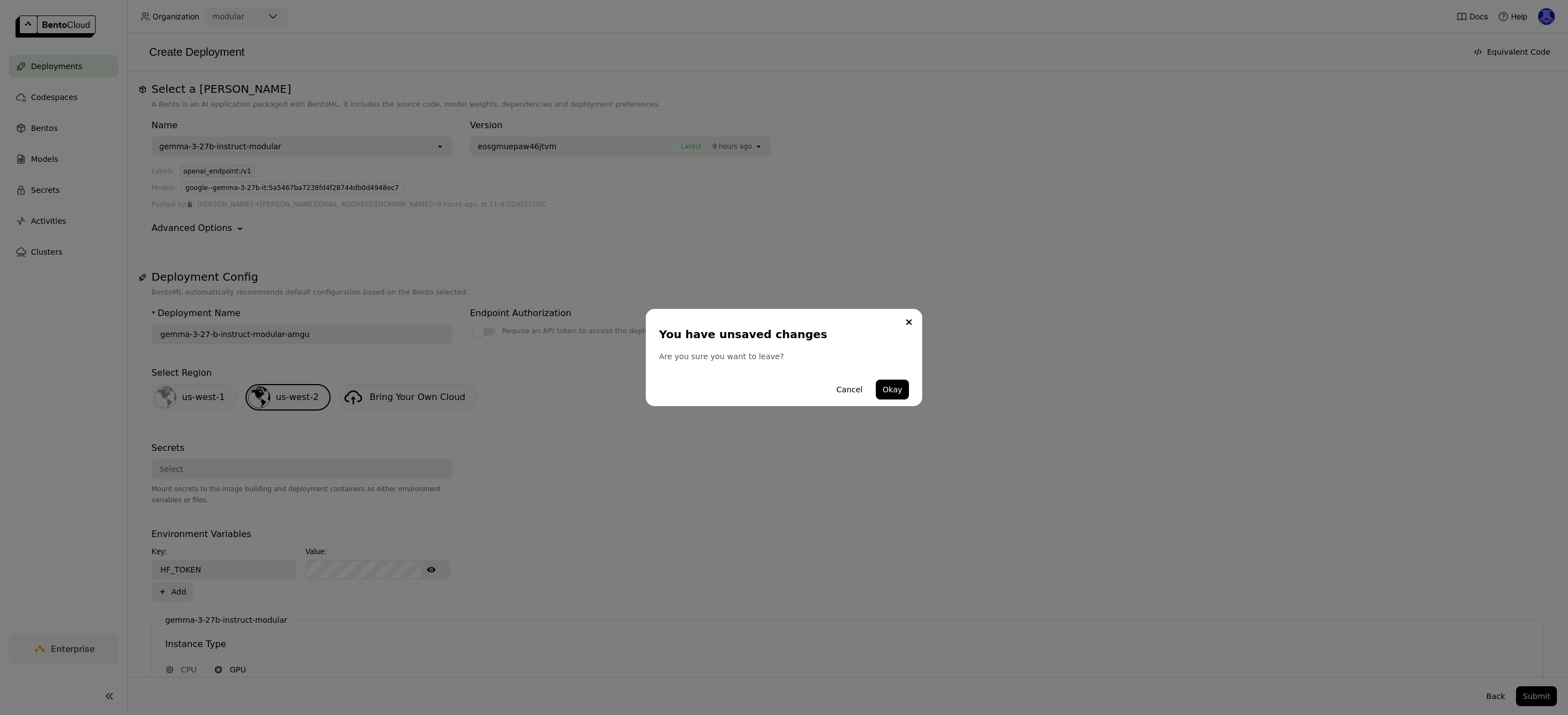
click at [882, 400] on div "Cancel Okay" at bounding box center [784, 389] width 250 height 33
click at [895, 393] on button "Okay" at bounding box center [892, 389] width 33 height 20
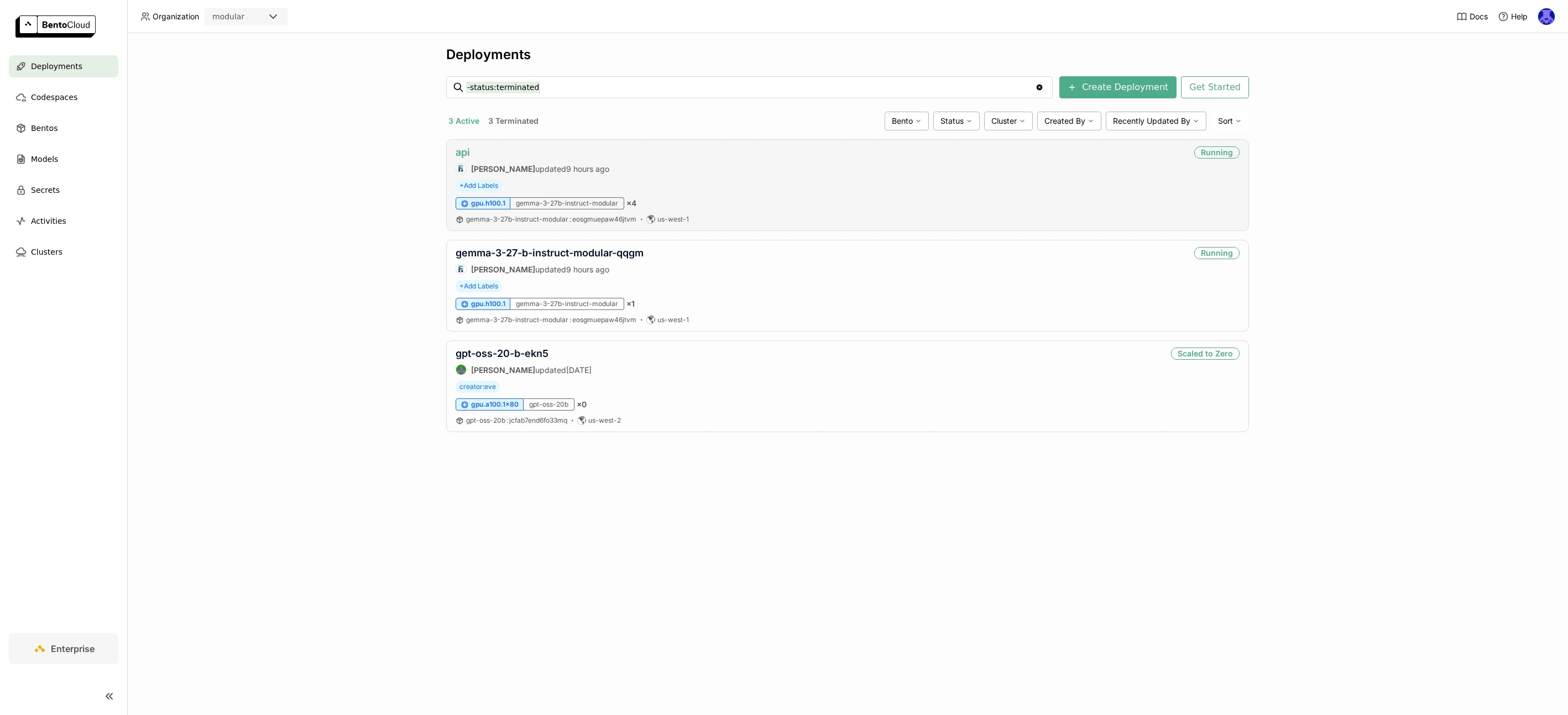
click at [466, 156] on link "api" at bounding box center [463, 152] width 15 height 12
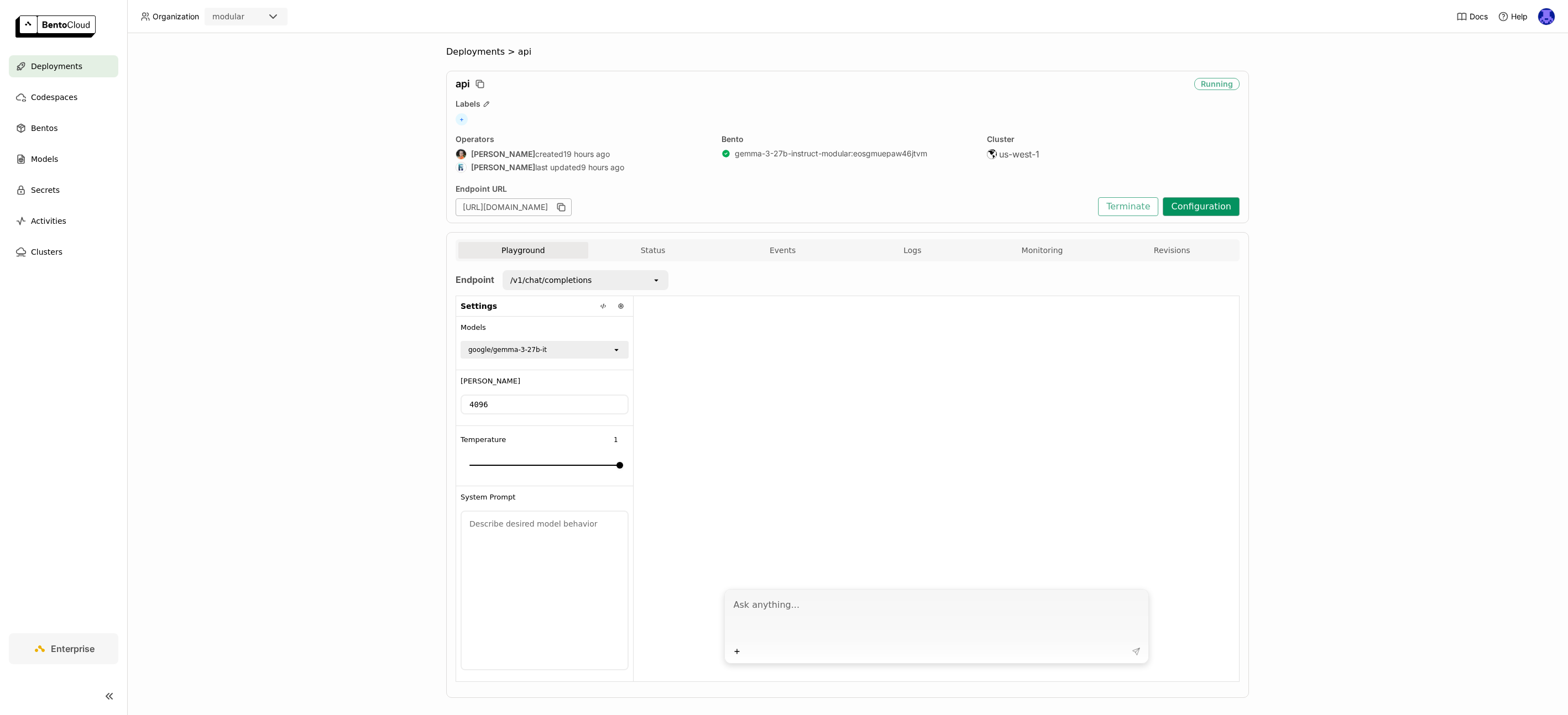
click at [1225, 211] on button "Configuration" at bounding box center [1201, 206] width 77 height 19
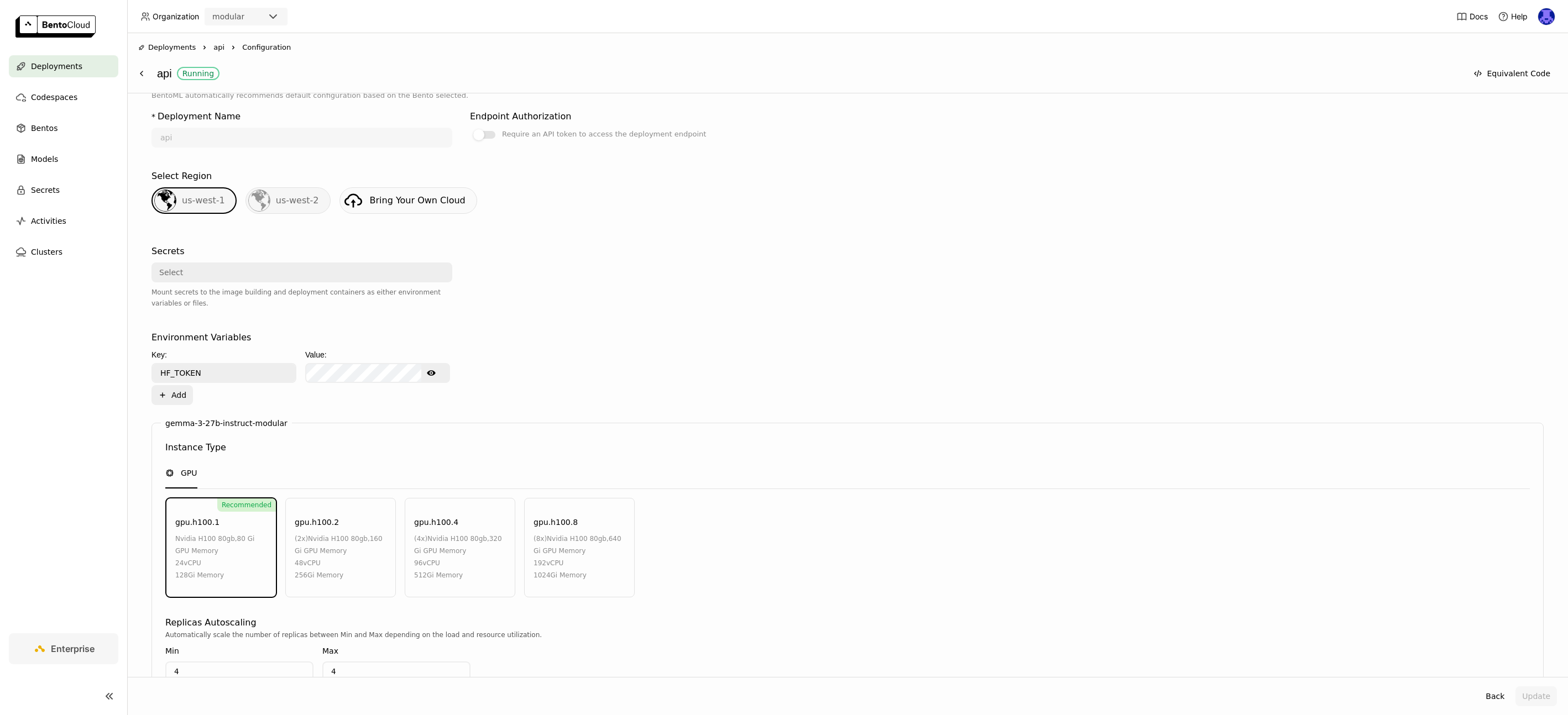
scroll to position [364, 0]
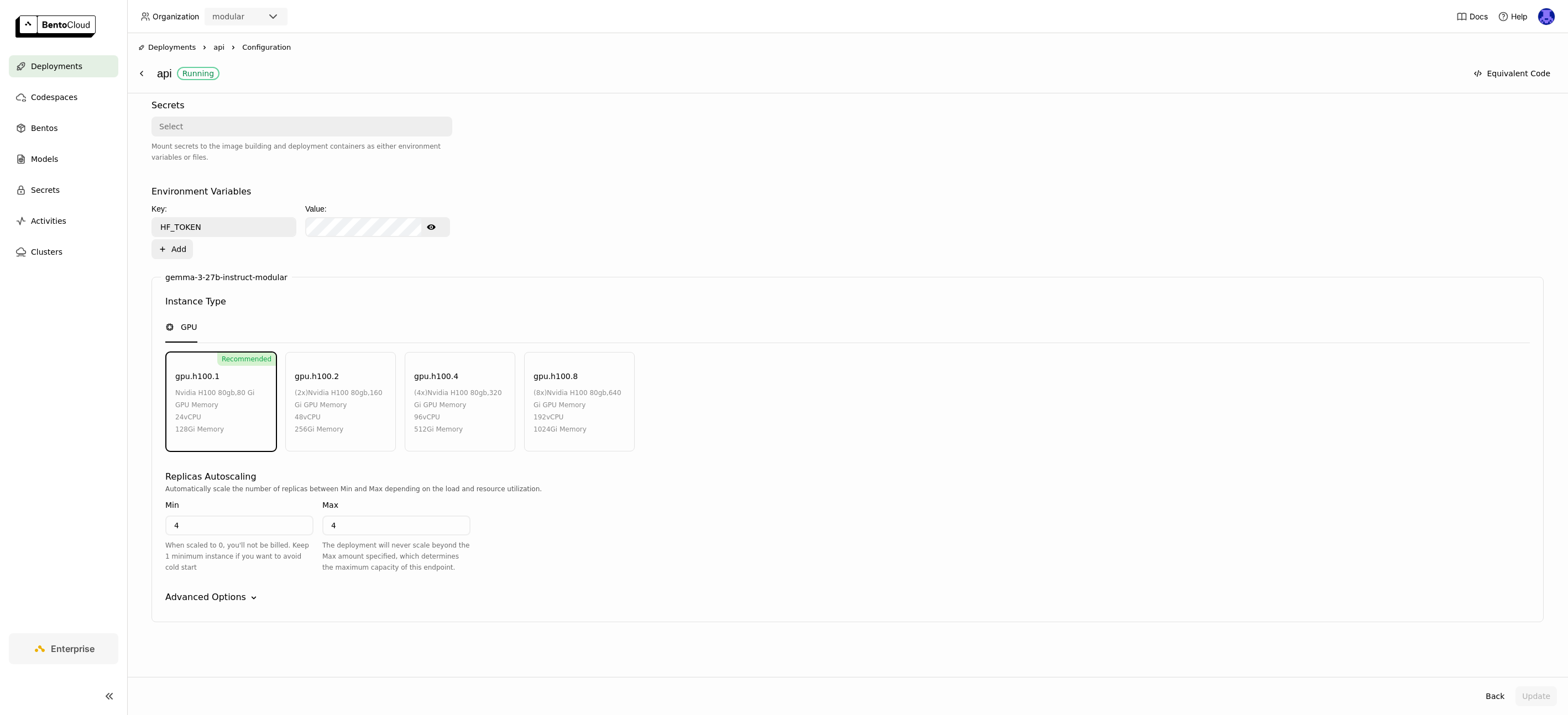
click at [346, 382] on div "gpu.h100.2 (2x) nvidia h100 80gb , 160 Gi GPU Memory 48 vCPU 256Gi Memory" at bounding box center [341, 402] width 111 height 99
click at [242, 402] on div "nvidia h100 80gb , 80 Gi GPU Memory" at bounding box center [223, 399] width 95 height 24
click at [225, 600] on div "Advanced Options" at bounding box center [206, 598] width 81 height 13
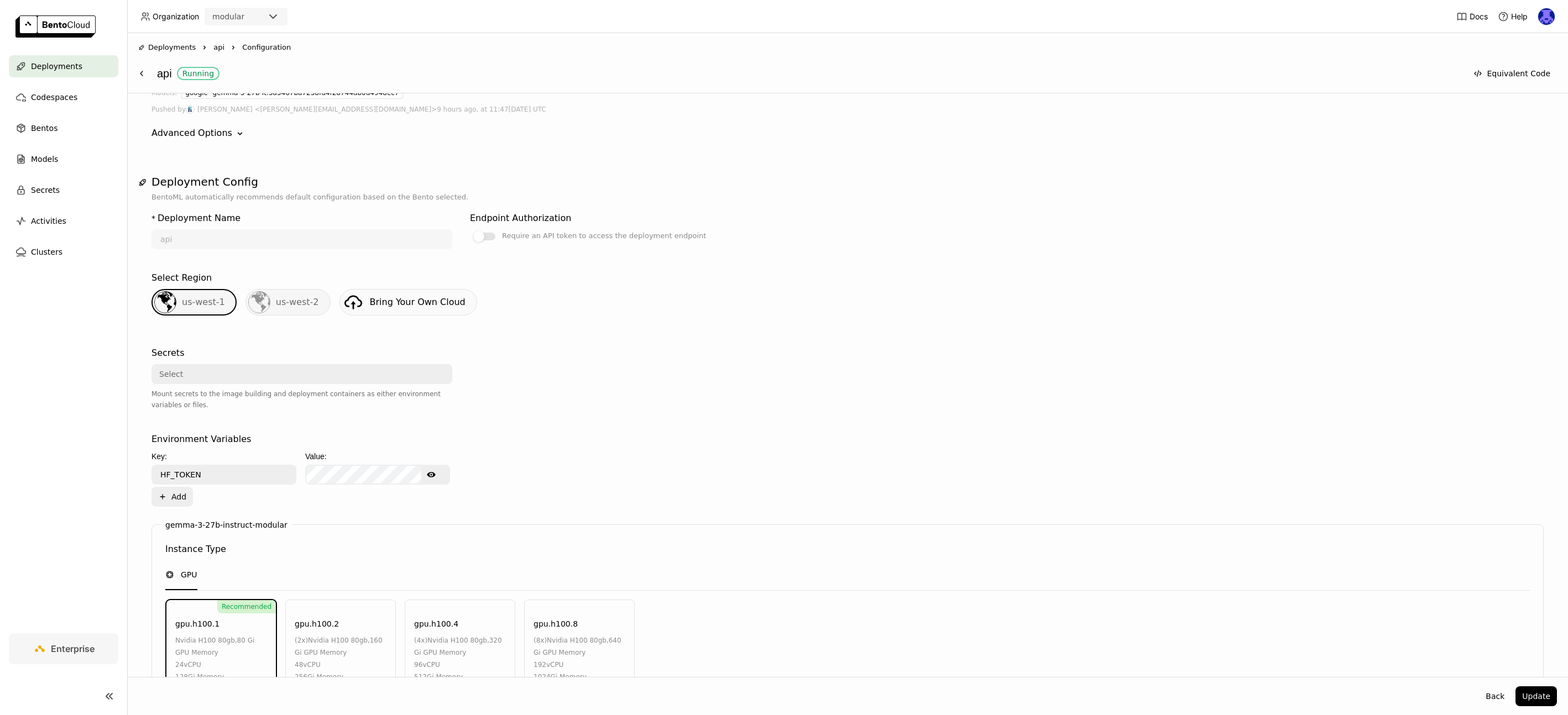
scroll to position [0, 0]
